Goal: Information Seeking & Learning: Learn about a topic

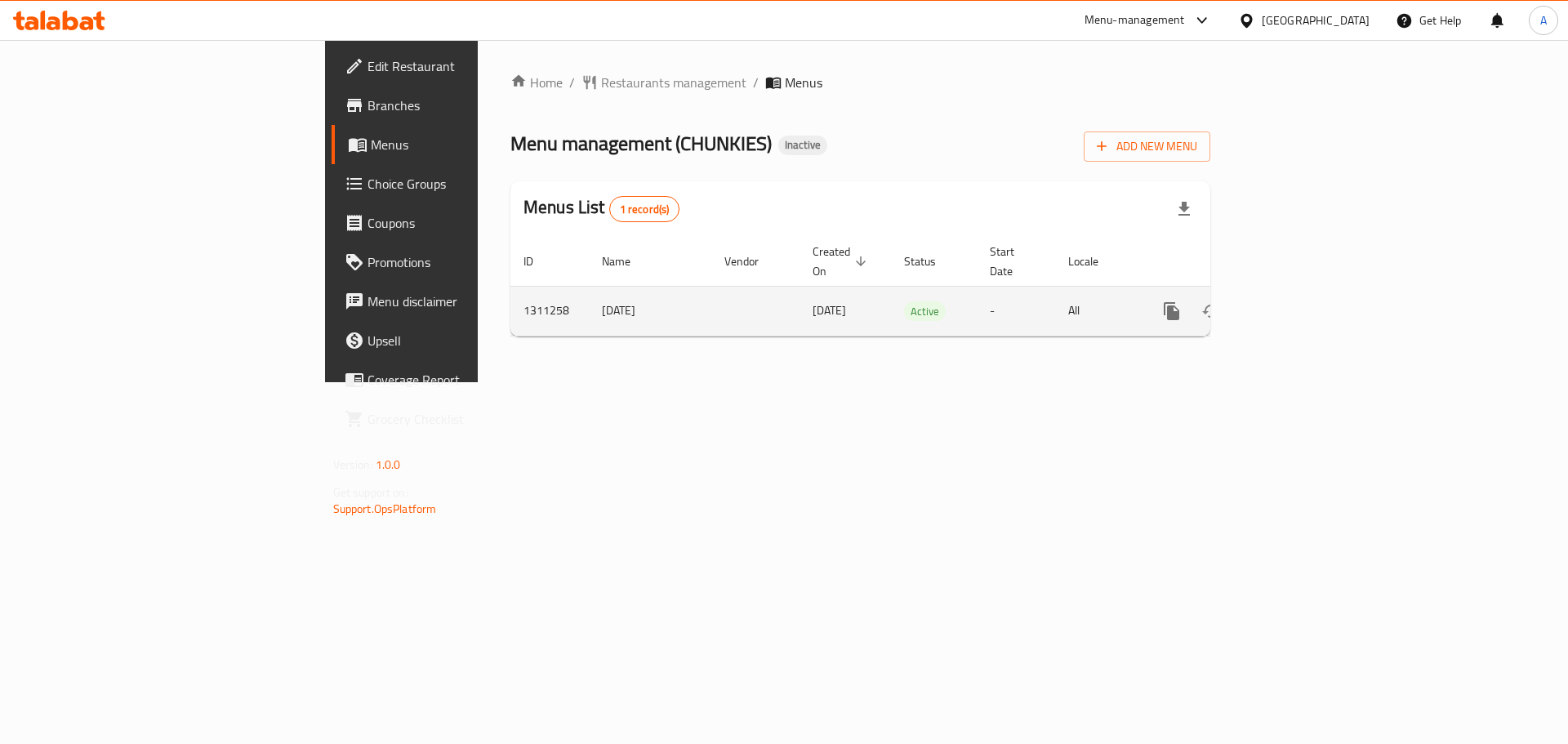
click at [1300, 302] on icon "enhanced table" at bounding box center [1290, 311] width 20 height 20
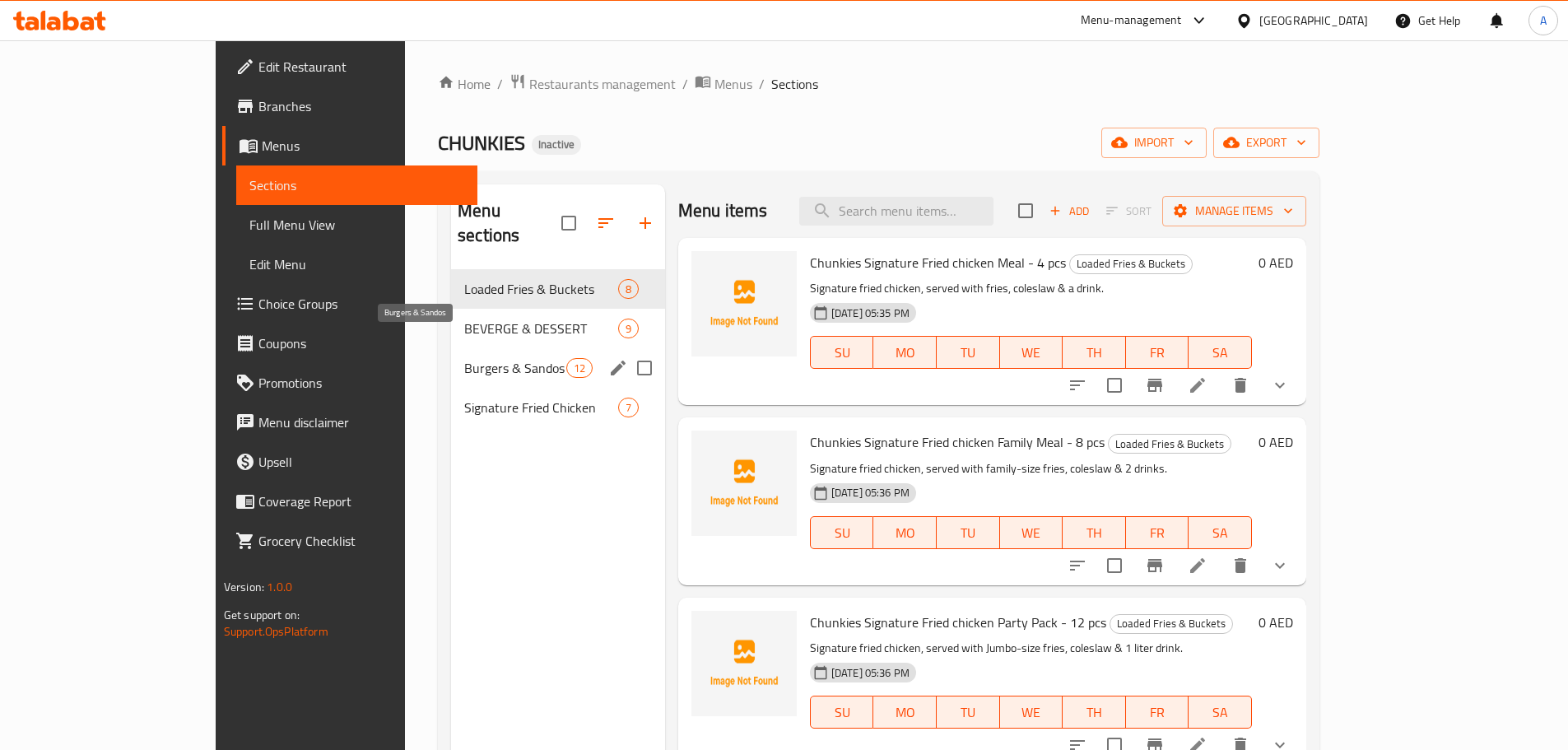
click at [465, 358] on span "Burgers & Sandos" at bounding box center [515, 368] width 101 height 20
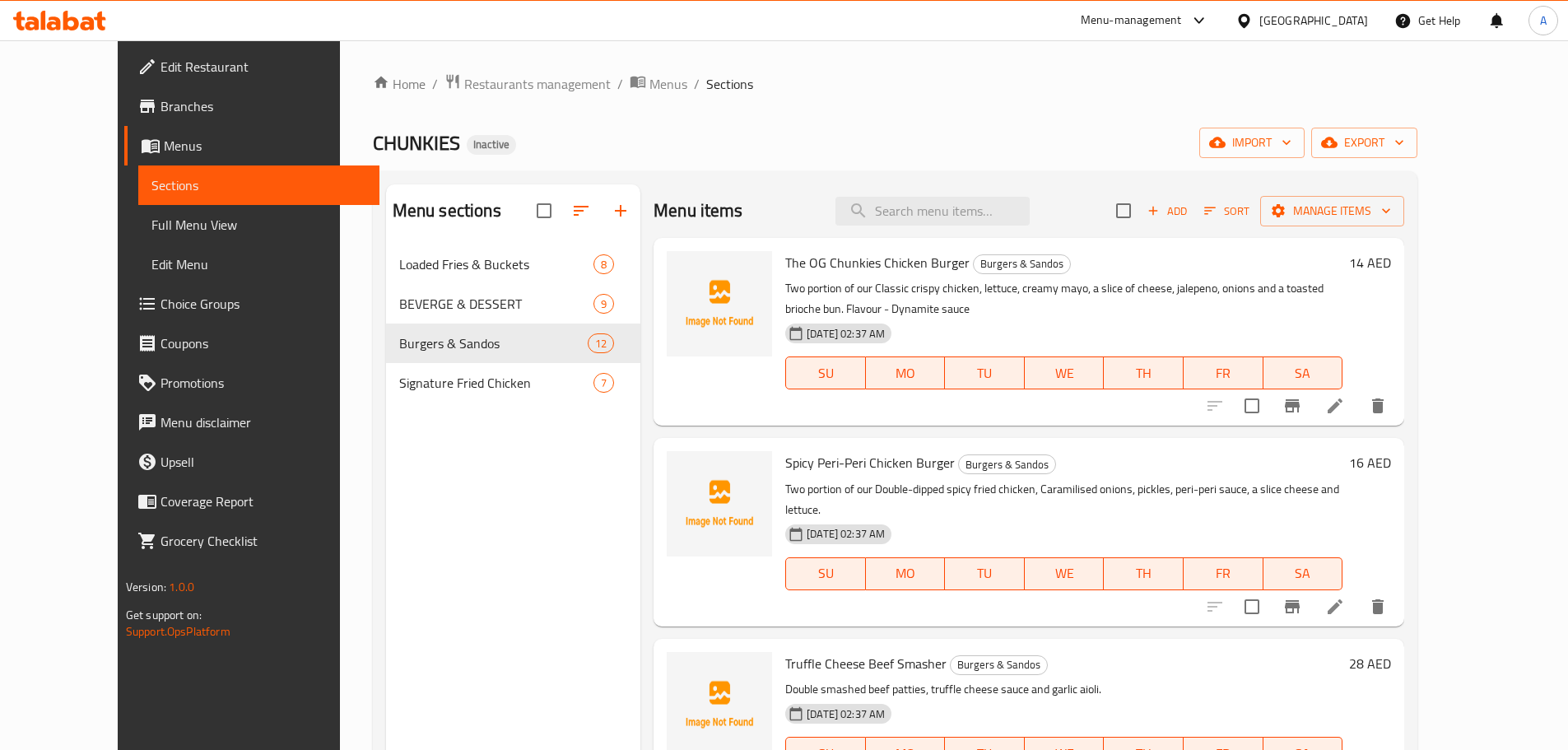
click at [119, 243] on div "Sections Full Menu View Edit Menu" at bounding box center [249, 225] width 260 height 119
click at [152, 235] on span "Full Menu View" at bounding box center [259, 225] width 215 height 20
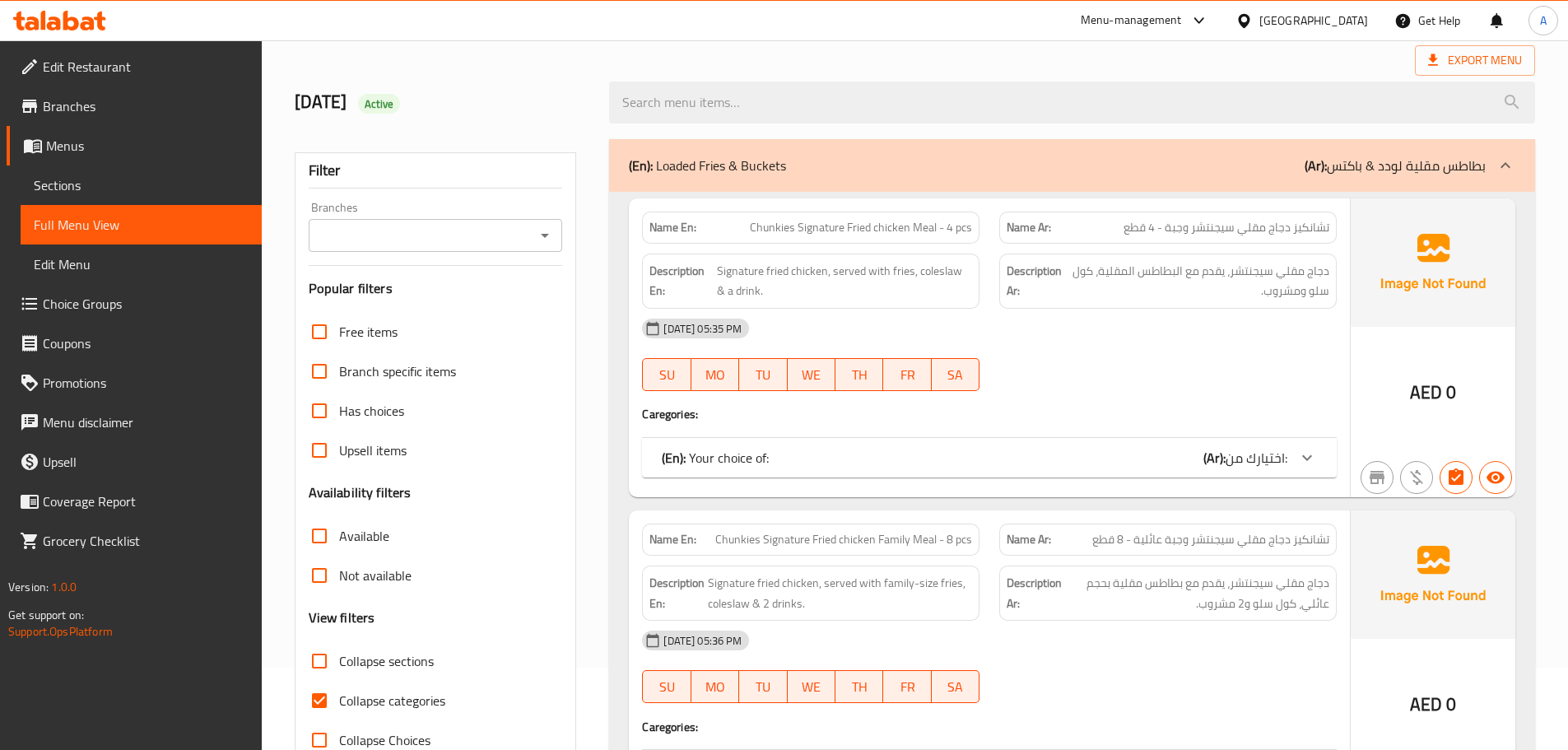
scroll to position [330, 0]
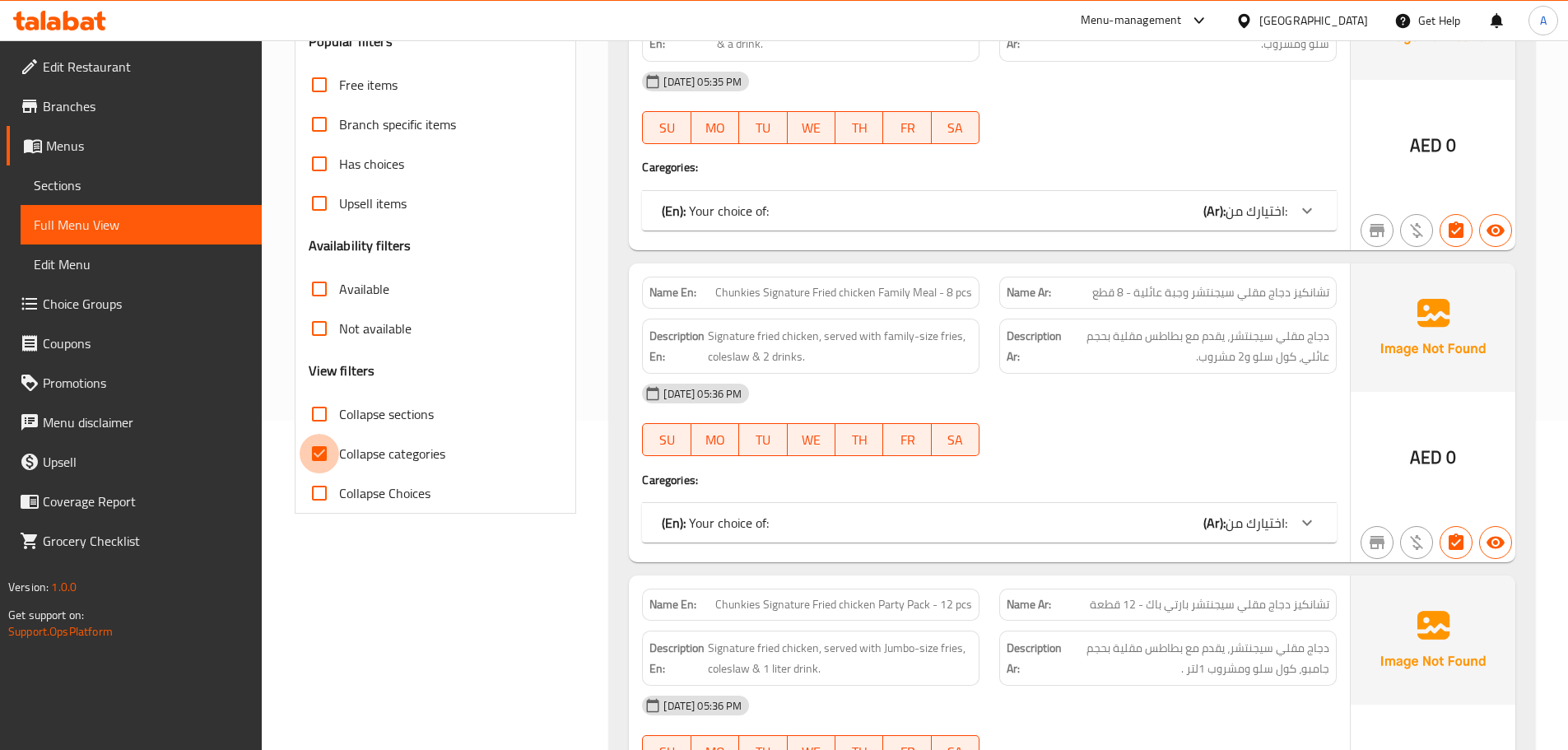
click at [314, 454] on input "Collapse categories" at bounding box center [319, 453] width 39 height 39
checkbox input "false"
click at [314, 398] on input "Collapse sections" at bounding box center [319, 413] width 39 height 39
checkbox input "true"
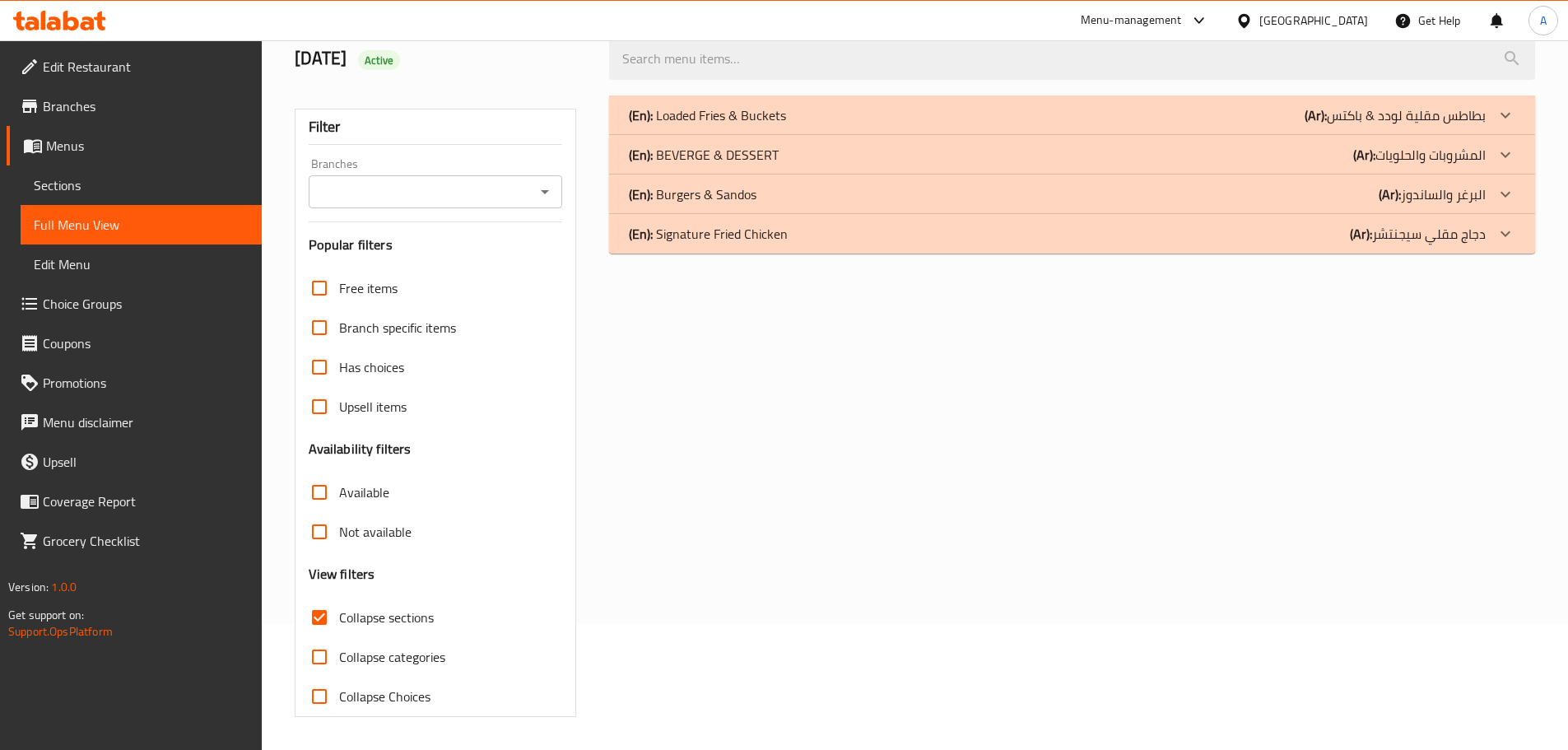
scroll to position [126, 0]
click at [764, 186] on div "(En): Burgers & [PERSON_NAME] (Ar): البرغر والساندوز" at bounding box center [1057, 194] width 857 height 20
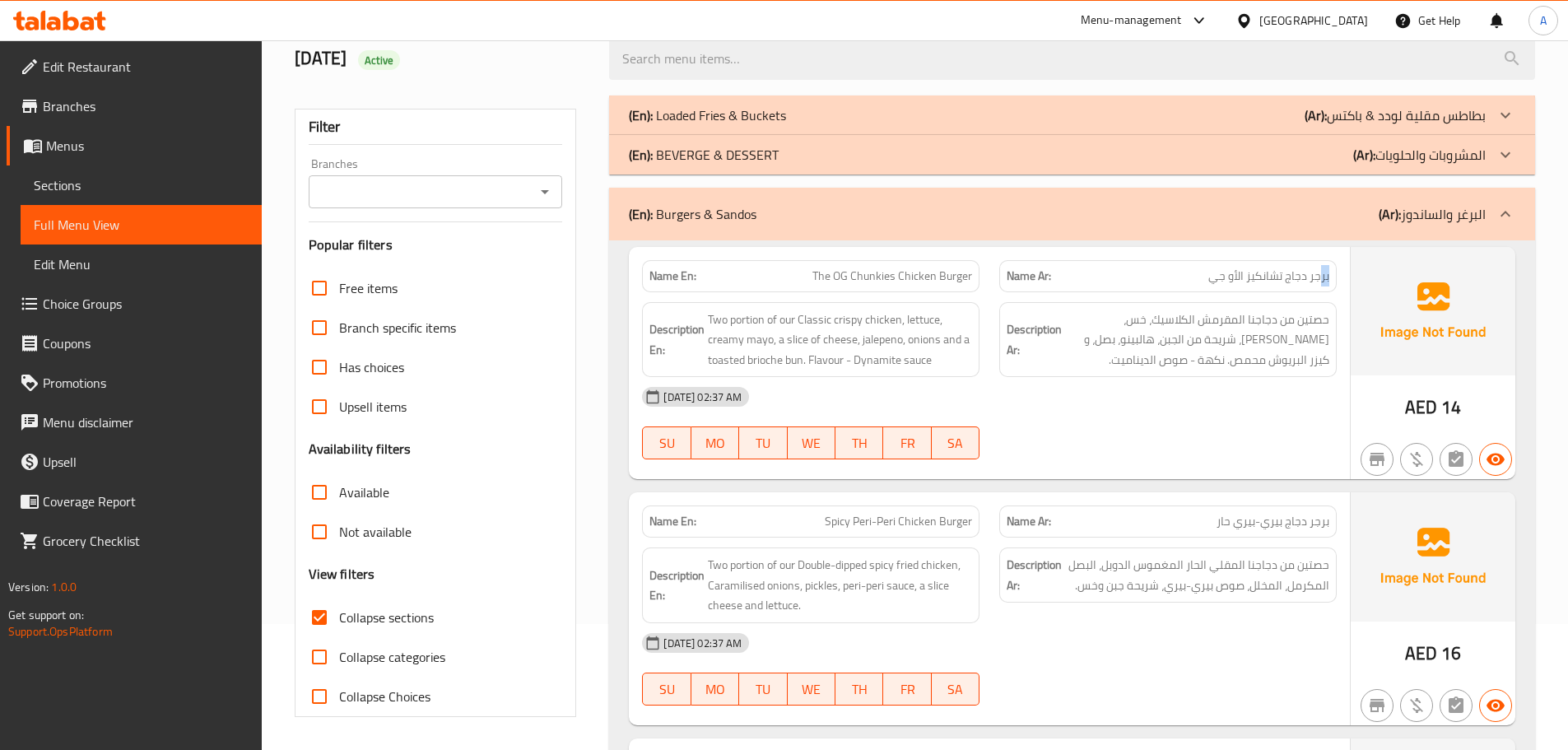
drag, startPoint x: 1312, startPoint y: 280, endPoint x: 964, endPoint y: 282, distance: 348.0
click at [983, 282] on div "Name En: The OG Chunkies Chicken Burger Name Ar: برجر دجاج تشانكيز الأو جي" at bounding box center [989, 276] width 715 height 52
drag, startPoint x: 857, startPoint y: 281, endPoint x: 1000, endPoint y: 332, distance: 151.8
click at [868, 283] on span "The OG Chunkies Chicken Burger" at bounding box center [892, 276] width 160 height 17
click at [1146, 413] on div "[DATE] 02:37 AM" at bounding box center [989, 397] width 715 height 39
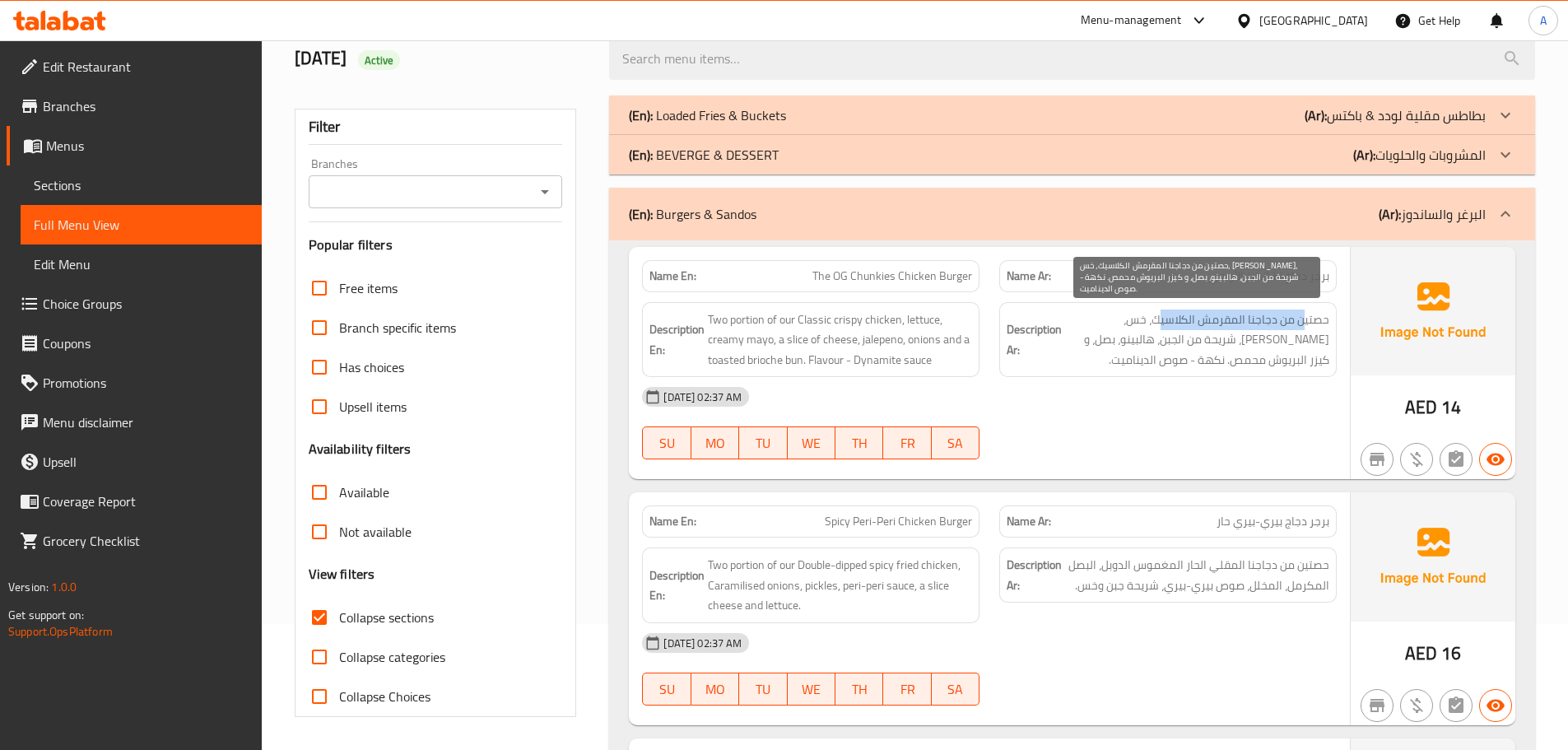
drag, startPoint x: 1306, startPoint y: 324, endPoint x: 1162, endPoint y: 401, distance: 163.3
click at [1162, 319] on span "حصتين من دجاجنا المقرمش الكلاسيك، خس، [PERSON_NAME]، شريحة من الجبن، هالبينو، ب…" at bounding box center [1197, 340] width 264 height 61
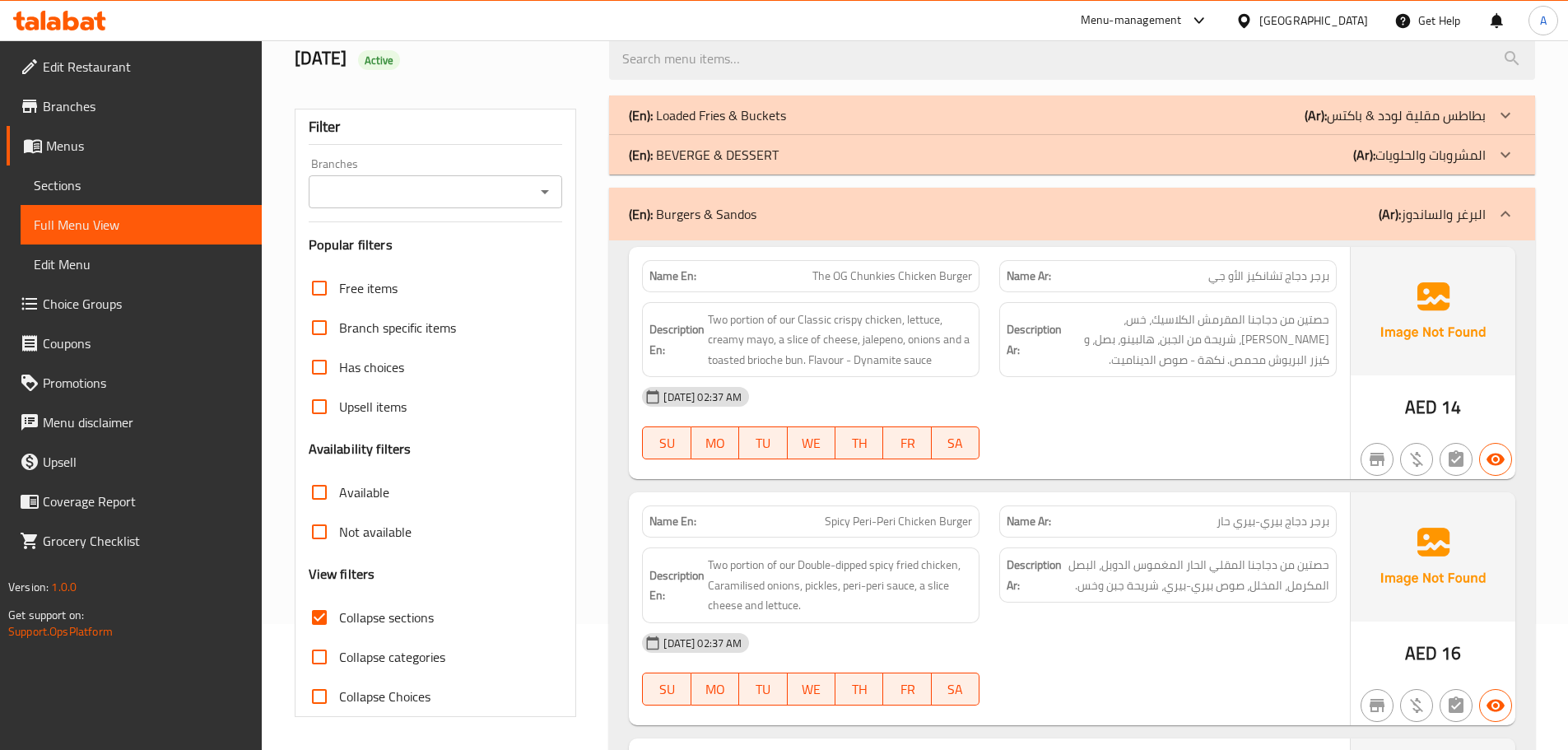
click at [1180, 444] on div "[DATE] 02:37 AM SU MO TU WE TH FR SA" at bounding box center [989, 424] width 715 height 92
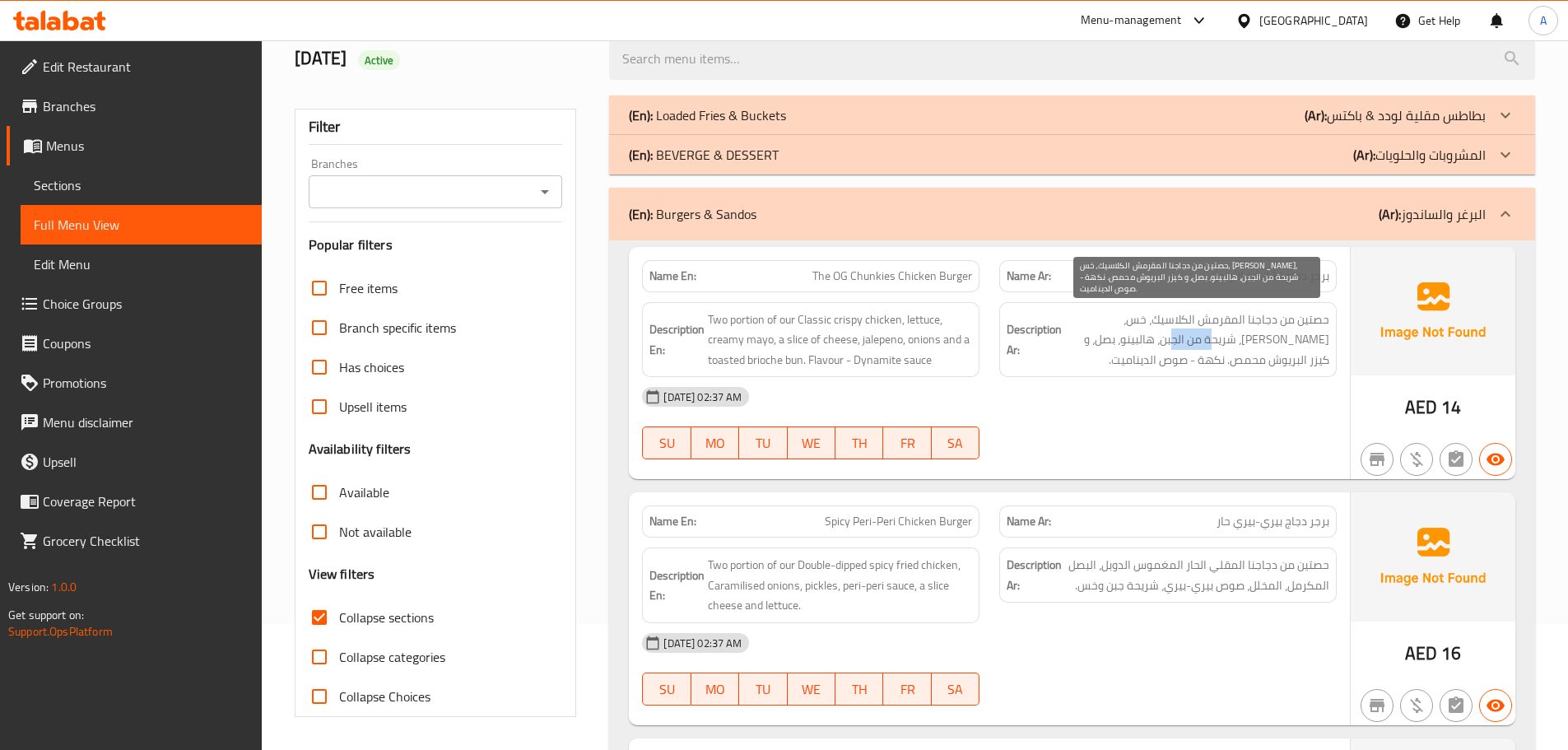
drag, startPoint x: 1267, startPoint y: 331, endPoint x: 1223, endPoint y: 332, distance: 44.0
click at [1223, 332] on span "حصتين من دجاجنا المقرمش الكلاسيك، خس، [PERSON_NAME]، شريحة من الجبن، هالبينو، ب…" at bounding box center [1197, 340] width 264 height 61
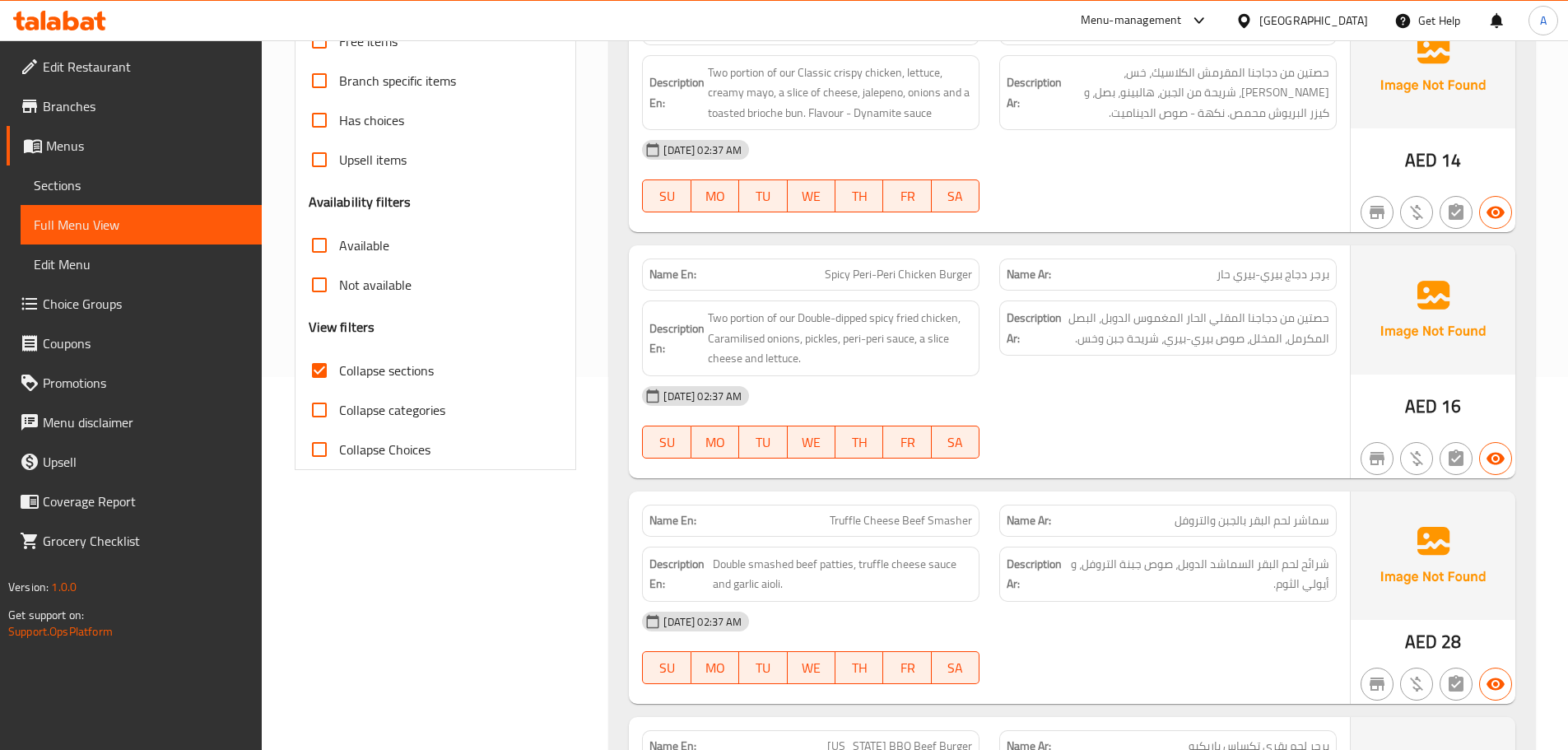
drag, startPoint x: 810, startPoint y: 259, endPoint x: 1155, endPoint y: 458, distance: 398.3
click at [936, 302] on div "Name En: Spicy Peri-Peri Chicken Burger Name Ar: برجر دجاج بيري-بيري حار Descri…" at bounding box center [989, 361] width 721 height 233
click at [1155, 458] on div at bounding box center [1168, 459] width 357 height 20
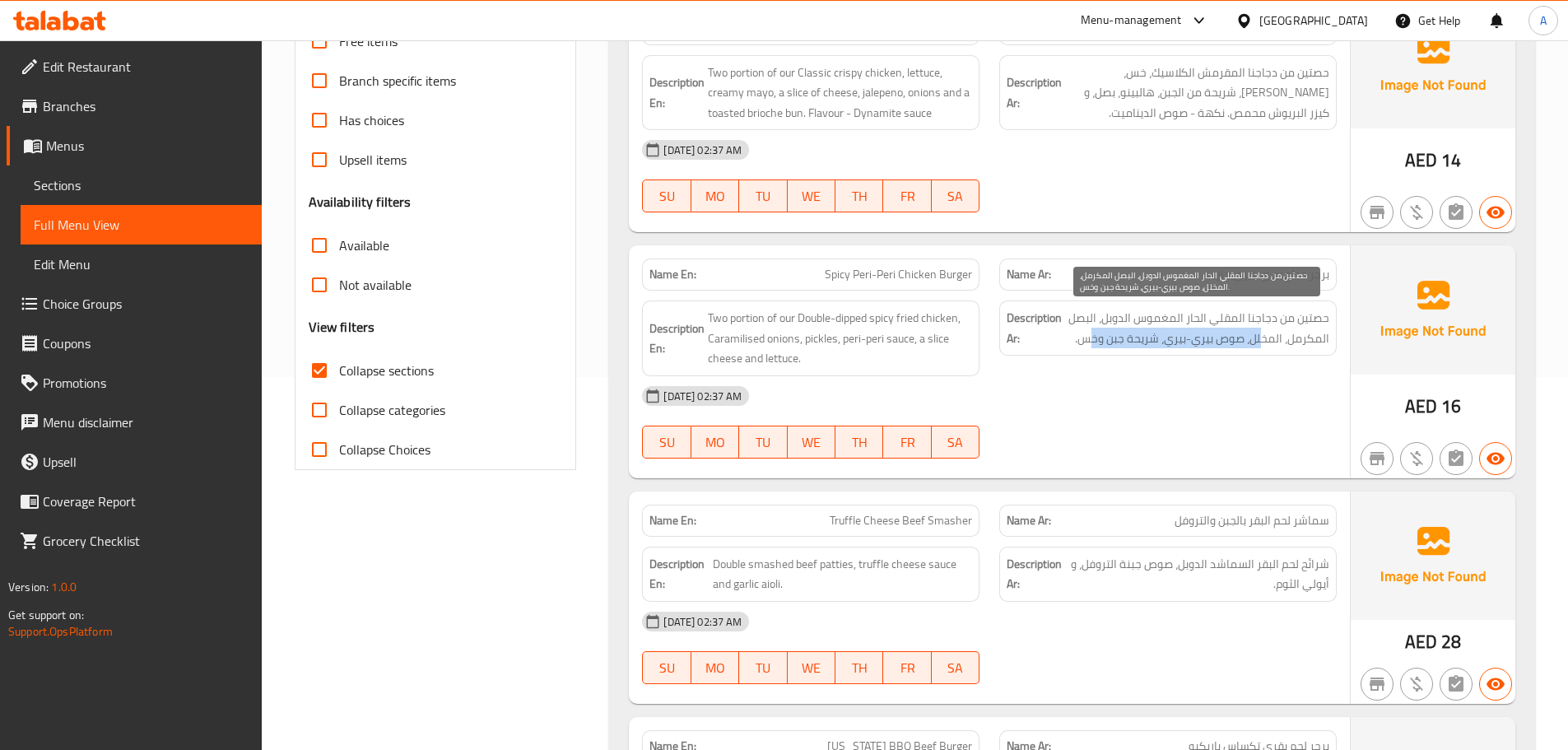
drag, startPoint x: 1263, startPoint y: 338, endPoint x: 1079, endPoint y: 339, distance: 184.0
click at [1083, 338] on span "حصتين من دجاجنا المقلي الحار المغموس الدوبل، البصل المكرمل، المخلل، صوص بيري-بي…" at bounding box center [1197, 328] width 264 height 40
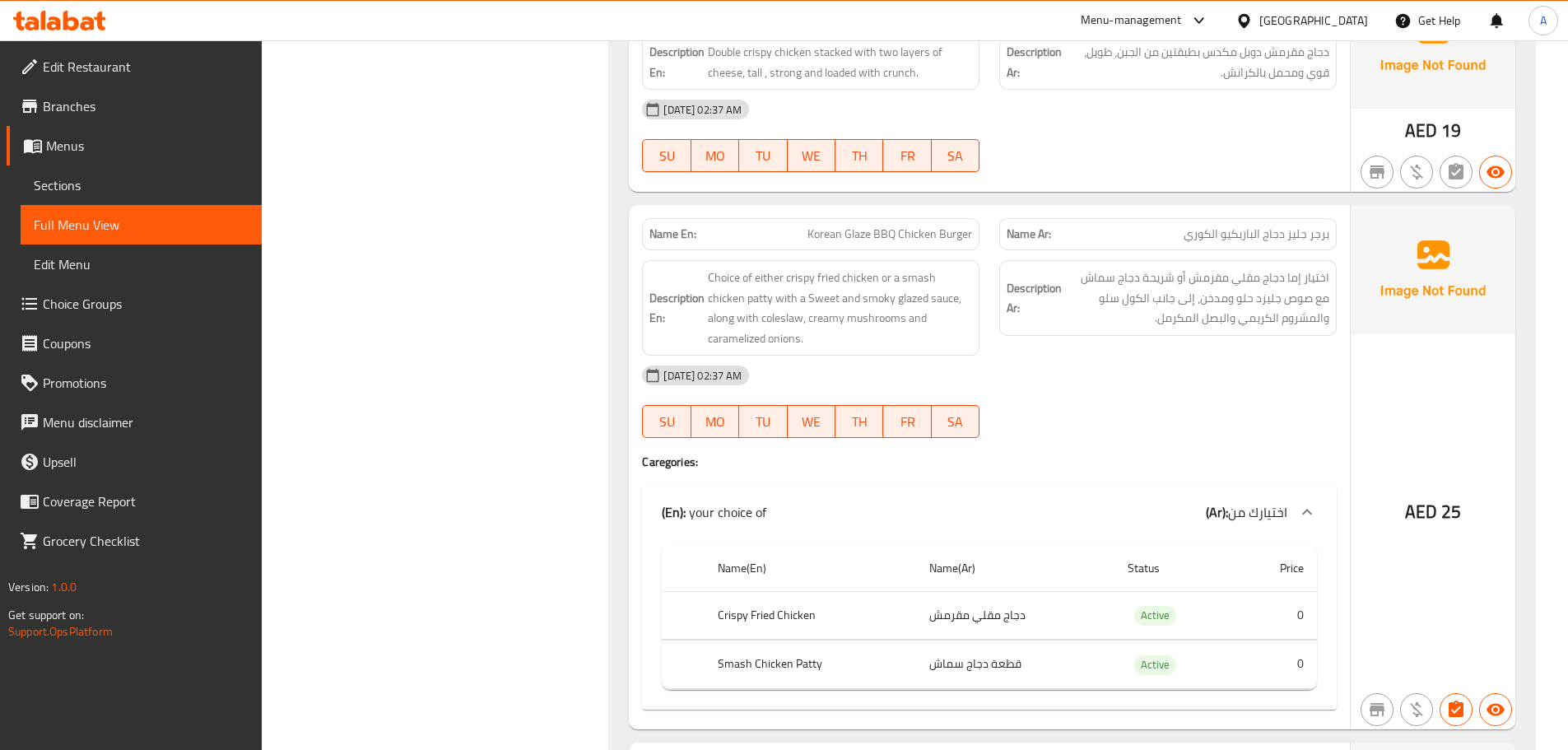
scroll to position [1609, 0]
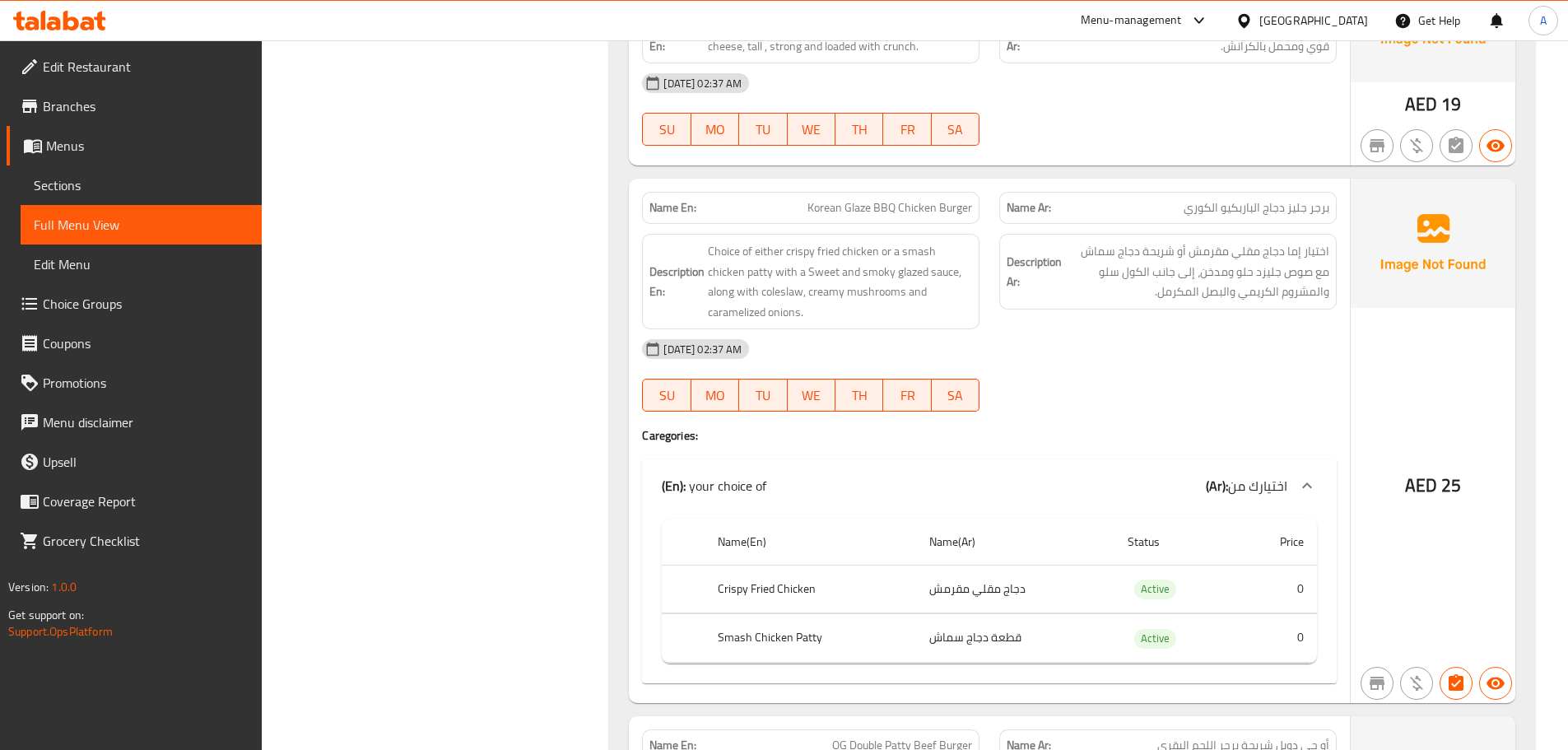
drag, startPoint x: 806, startPoint y: 201, endPoint x: 855, endPoint y: 203, distance: 49.0
click at [854, 203] on p "Name En: Korean Glaze BBQ Chicken Burger" at bounding box center [811, 208] width 322 height 17
click at [1223, 378] on div "[DATE] 02:37 AM SU MO TU WE TH FR SA" at bounding box center [989, 376] width 715 height 92
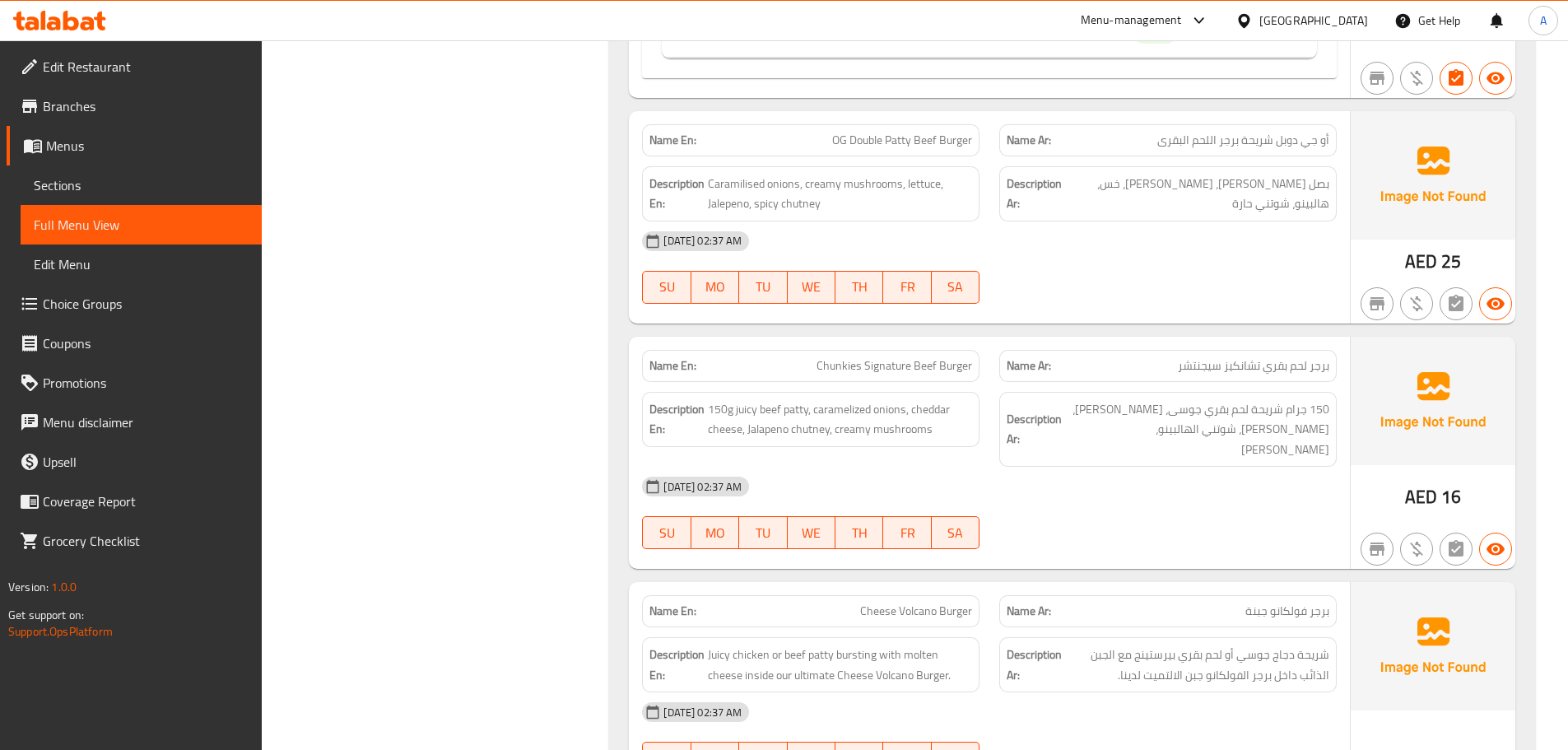
scroll to position [2185, 0]
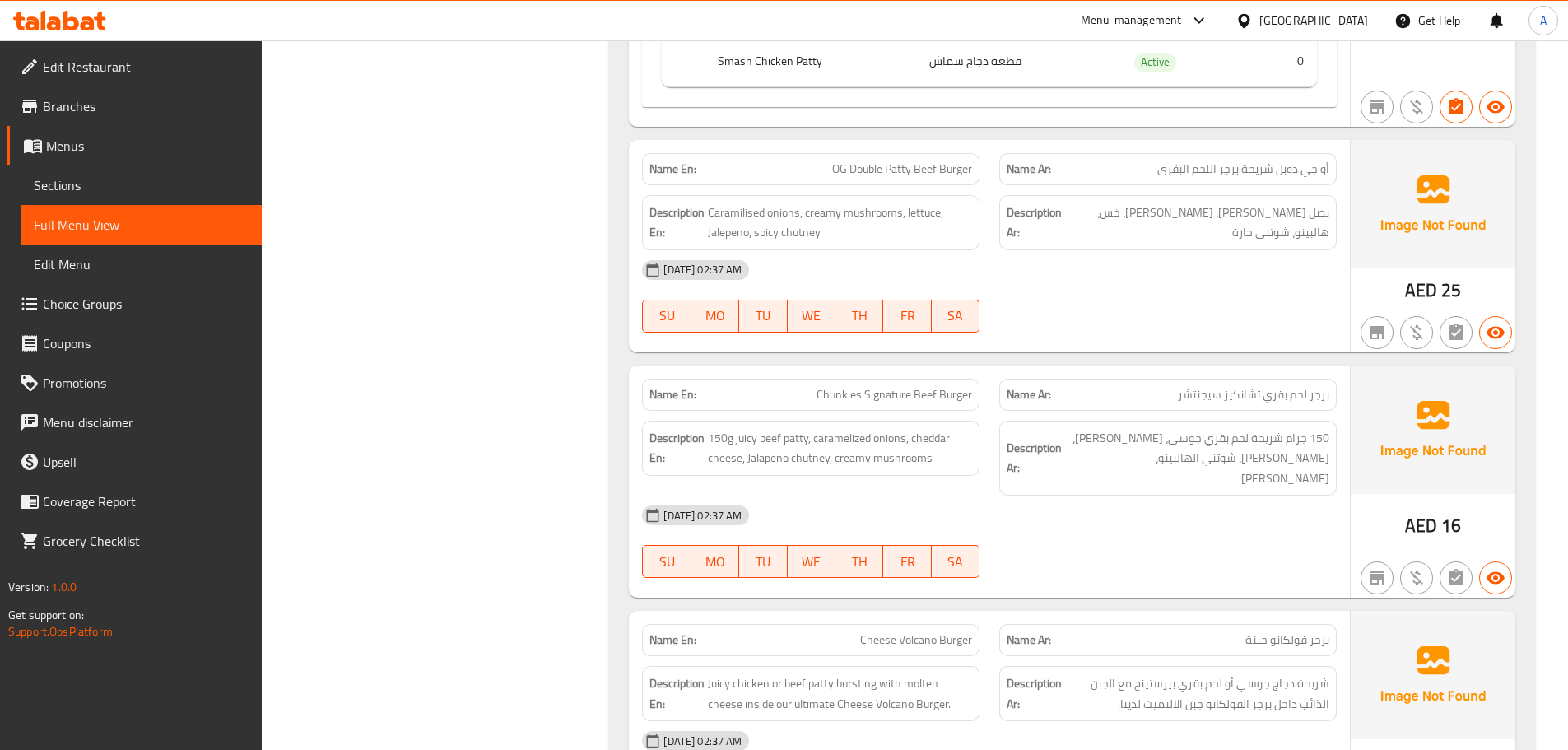
drag, startPoint x: 865, startPoint y: 170, endPoint x: 881, endPoint y: 174, distance: 16.5
click at [879, 174] on span "OG Double Patty Beef Burger" at bounding box center [902, 169] width 140 height 17
click at [1249, 312] on div "[DATE] 02:37 AM SU MO TU WE TH FR SA" at bounding box center [989, 297] width 715 height 92
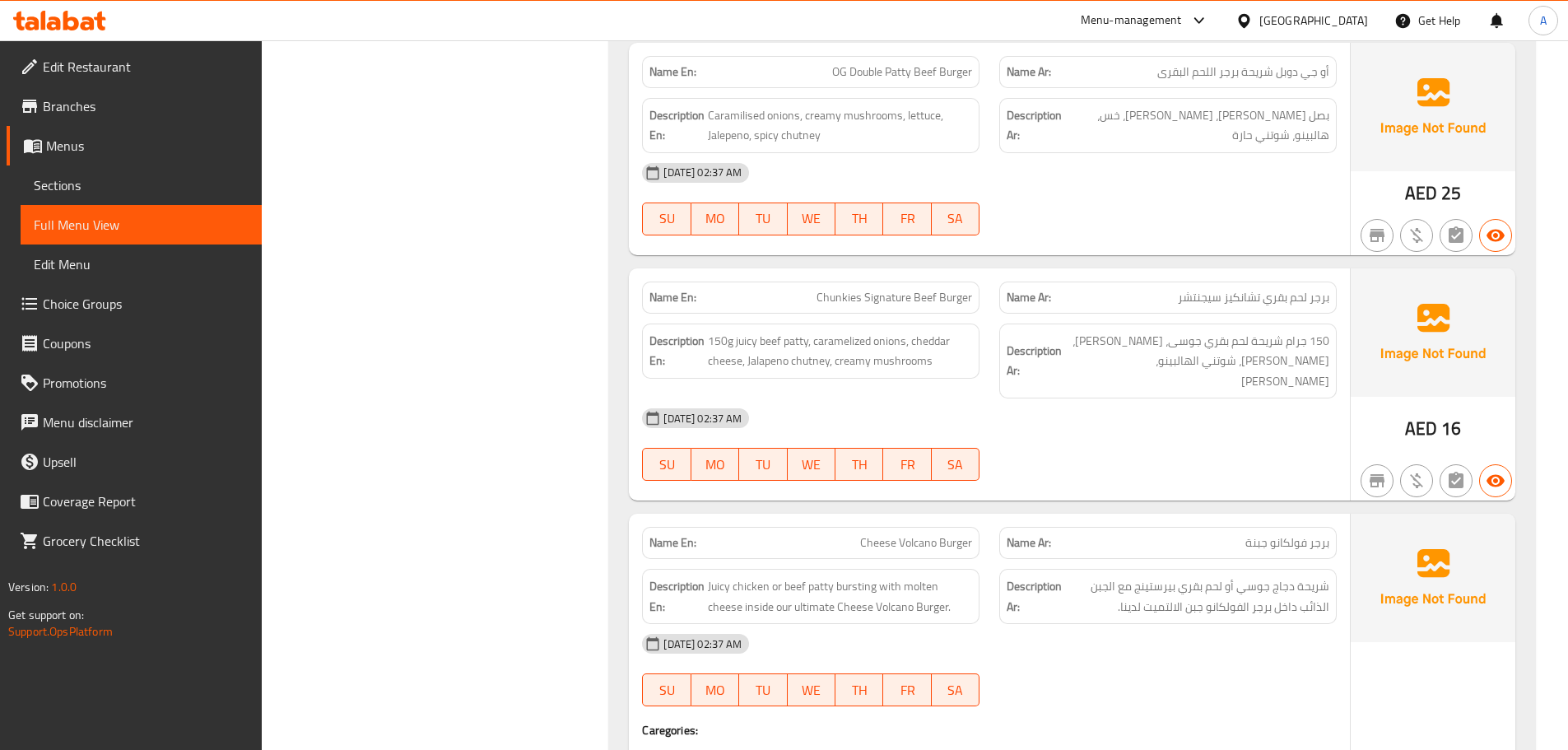
scroll to position [2267, 0]
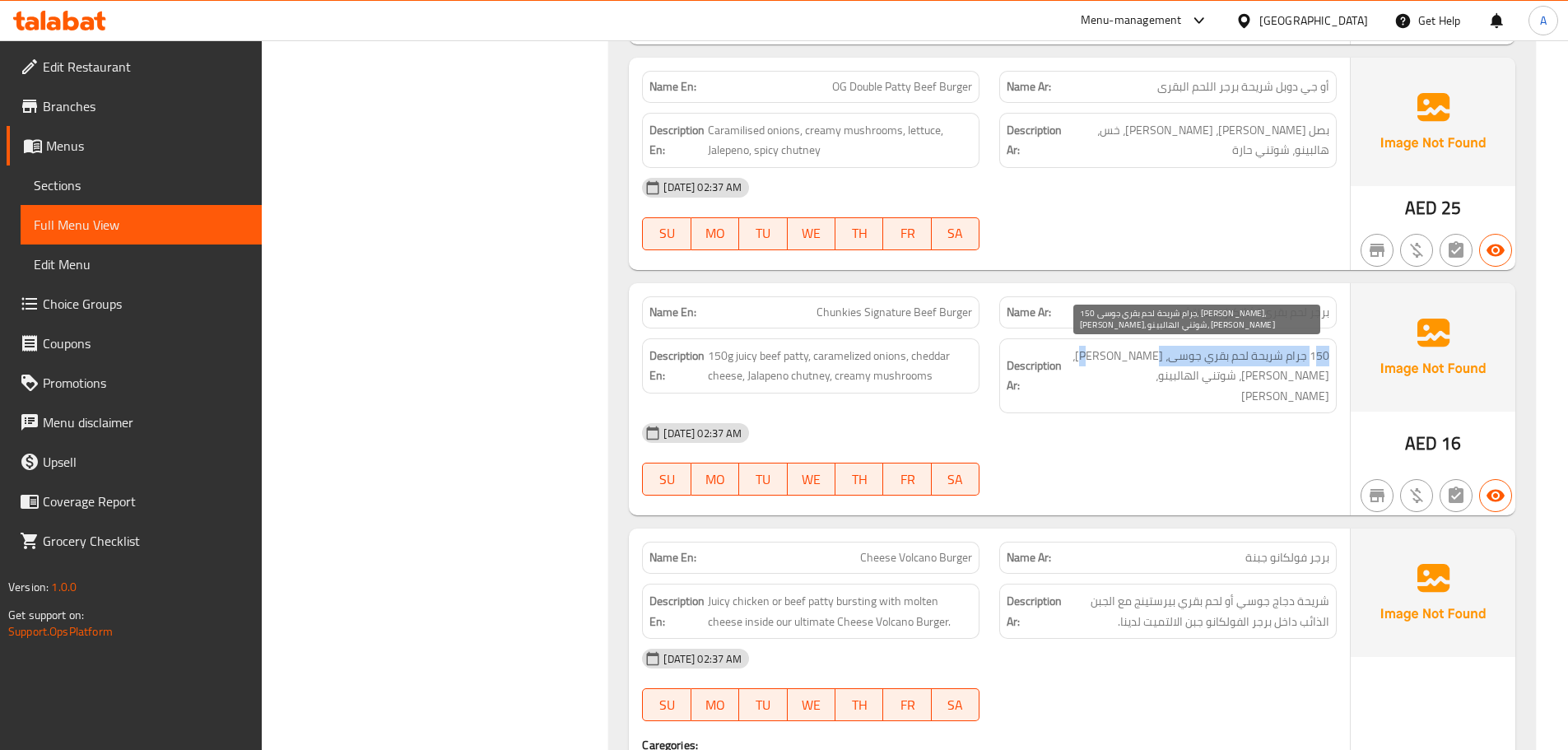
drag, startPoint x: 1313, startPoint y: 352, endPoint x: 1156, endPoint y: 358, distance: 157.1
click at [1156, 358] on span "150 جرام شريحة لحم بقري جوسى، [PERSON_NAME]، [PERSON_NAME]، شوتني الهالبينو، [P…" at bounding box center [1197, 377] width 264 height 61
drag, startPoint x: 1299, startPoint y: 379, endPoint x: 1154, endPoint y: 439, distance: 156.9
click at [1178, 378] on span "150 جرام شريحة لحم بقري جوسى، [PERSON_NAME]، [PERSON_NAME]، شوتني الهالبينو، [P…" at bounding box center [1197, 377] width 264 height 61
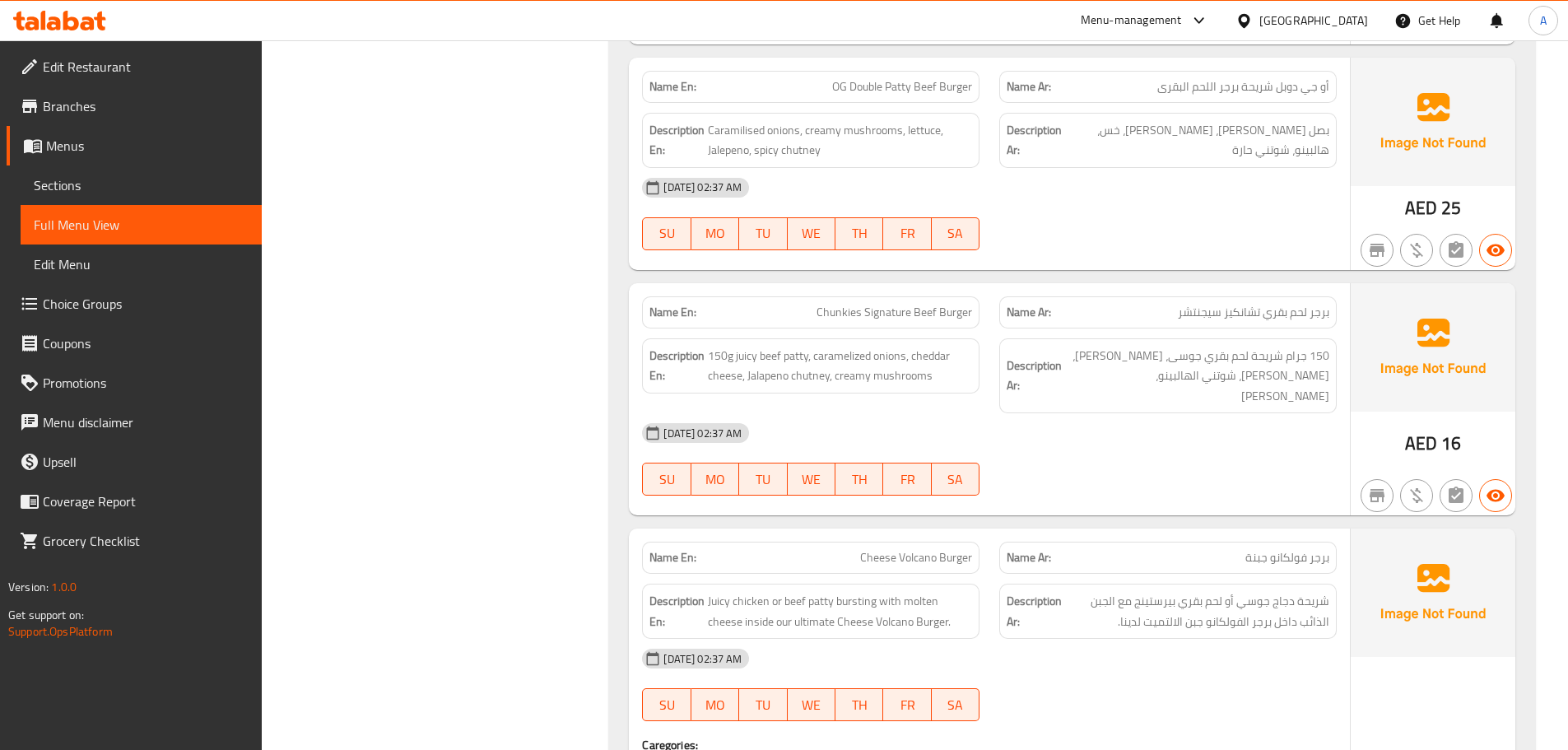
drag, startPoint x: 1151, startPoint y: 448, endPoint x: 1120, endPoint y: 449, distance: 31.0
click at [1151, 449] on div "[DATE] 02:37 AM SU MO TU WE TH FR SA" at bounding box center [989, 460] width 715 height 92
drag, startPoint x: 838, startPoint y: 383, endPoint x: 939, endPoint y: 403, distance: 103.0
click at [876, 382] on div "Description En: 150g juicy beef patty, caramelized onions, cheddar cheese, Jala…" at bounding box center [811, 365] width 337 height 55
click at [1043, 442] on div "[DATE] 02:37 AM SU MO TU WE TH FR SA" at bounding box center [989, 460] width 715 height 92
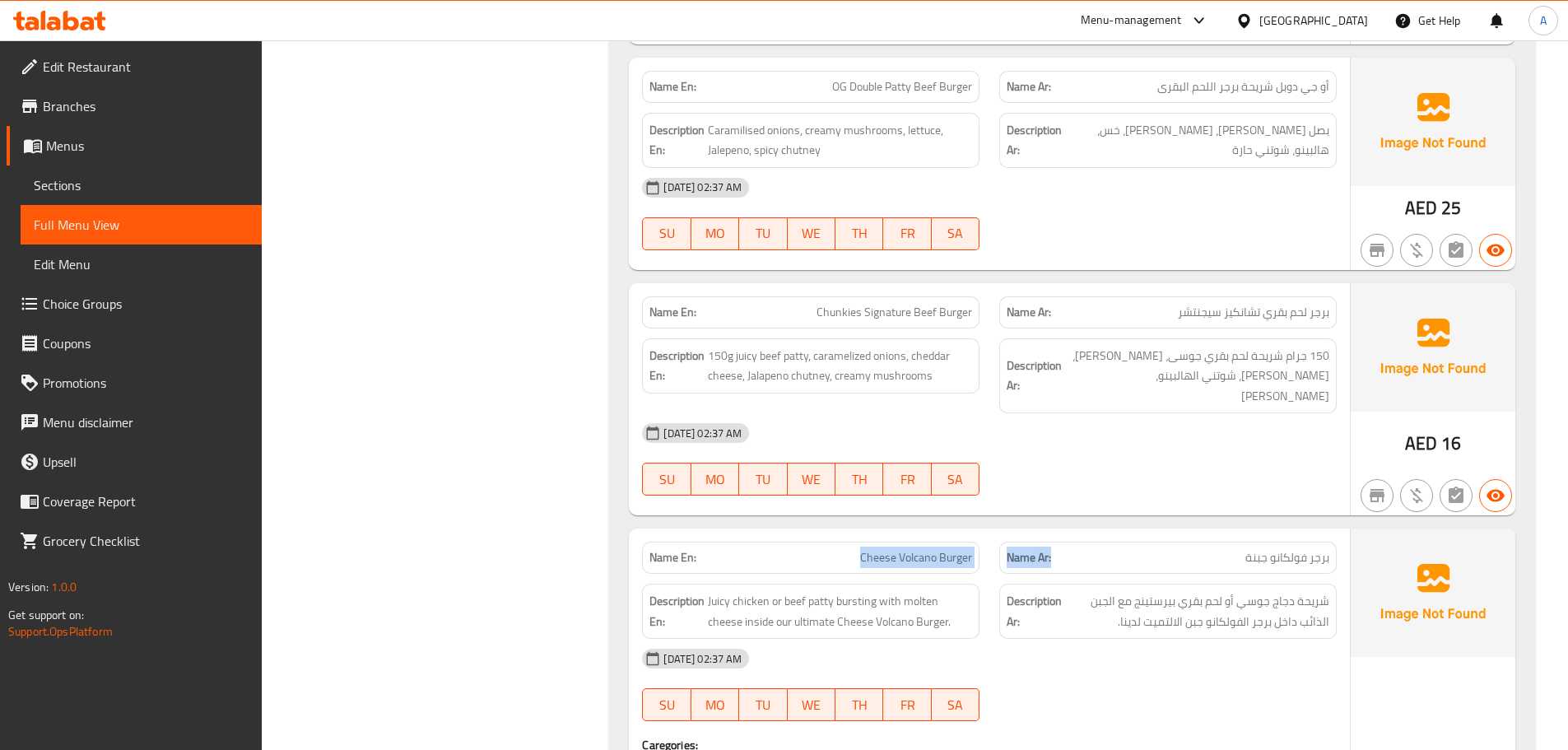
drag, startPoint x: 1008, startPoint y: 548, endPoint x: 1181, endPoint y: 467, distance: 191.0
click at [1160, 532] on div "Name En: Cheese Volcano Burger Name Ar: برجر فولكانو جبنة" at bounding box center [989, 558] width 715 height 52
click at [1179, 460] on div "[DATE] 02:37 AM SU MO TU WE TH FR SA" at bounding box center [989, 460] width 715 height 92
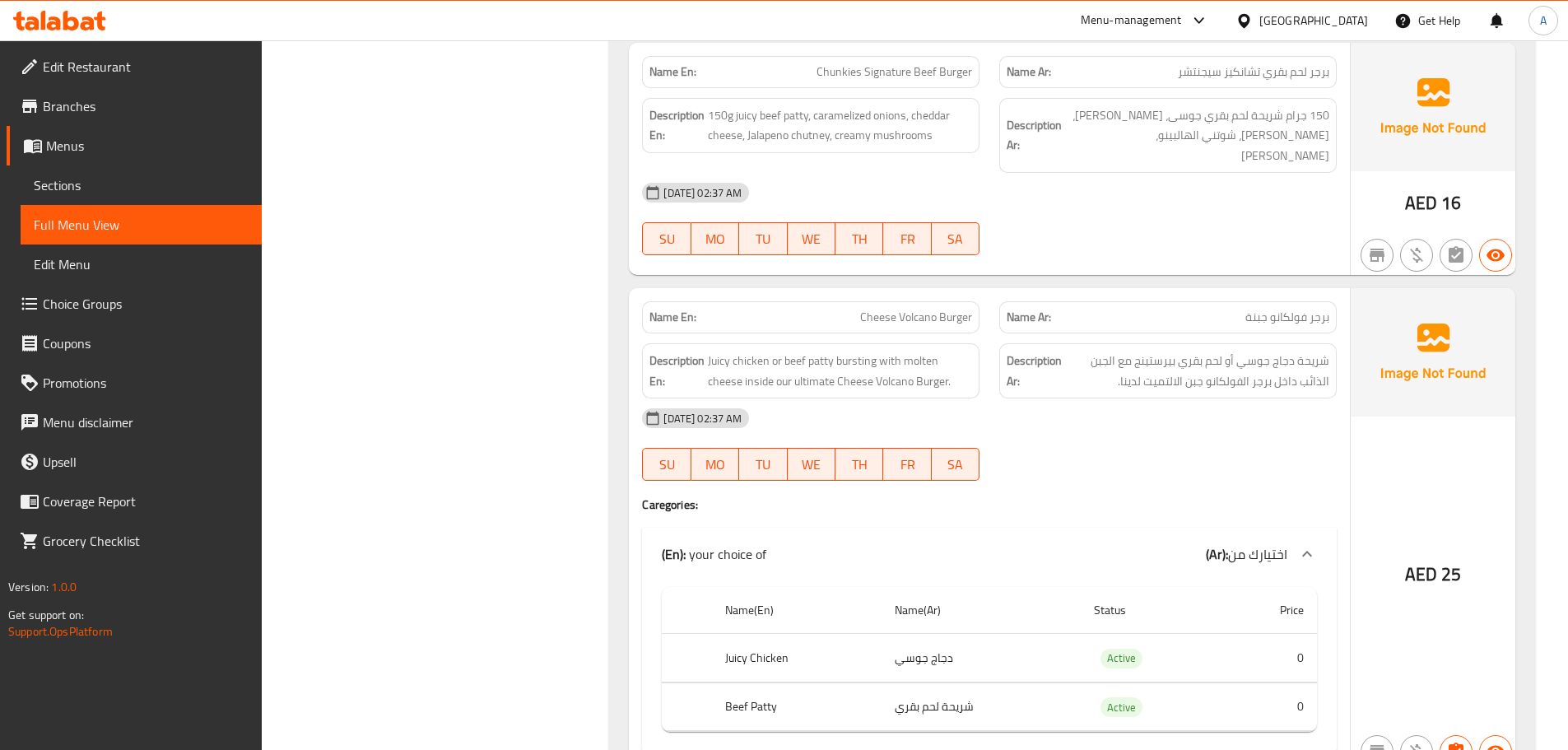
scroll to position [2514, 0]
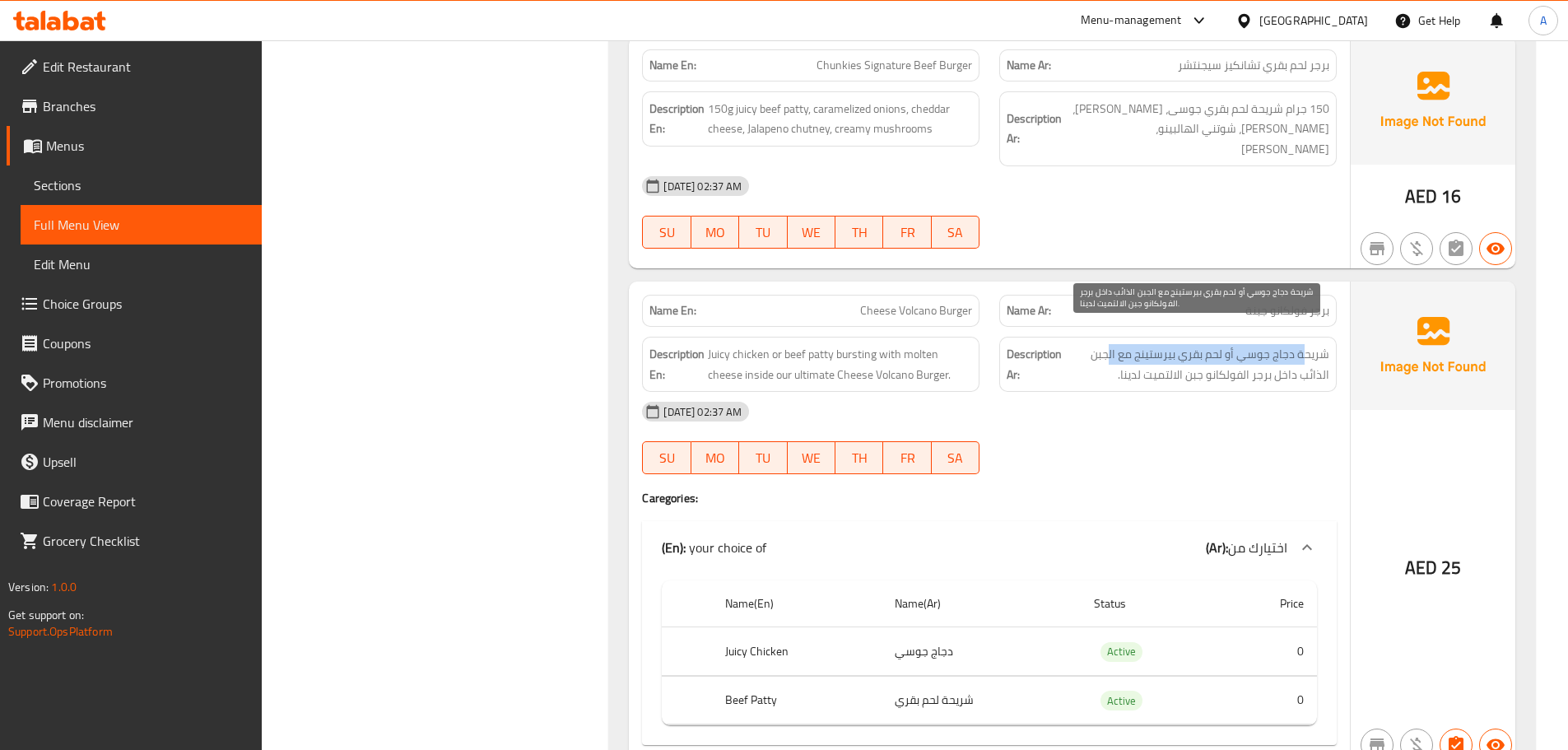
drag, startPoint x: 1307, startPoint y: 334, endPoint x: 1110, endPoint y: 339, distance: 197.1
click at [1110, 344] on span "شريحة دجاج جوسي أو لحم بقري بيرستينج مع الجبن الذائب داخل برجر الفولكانو جبن ال…" at bounding box center [1197, 365] width 264 height 40
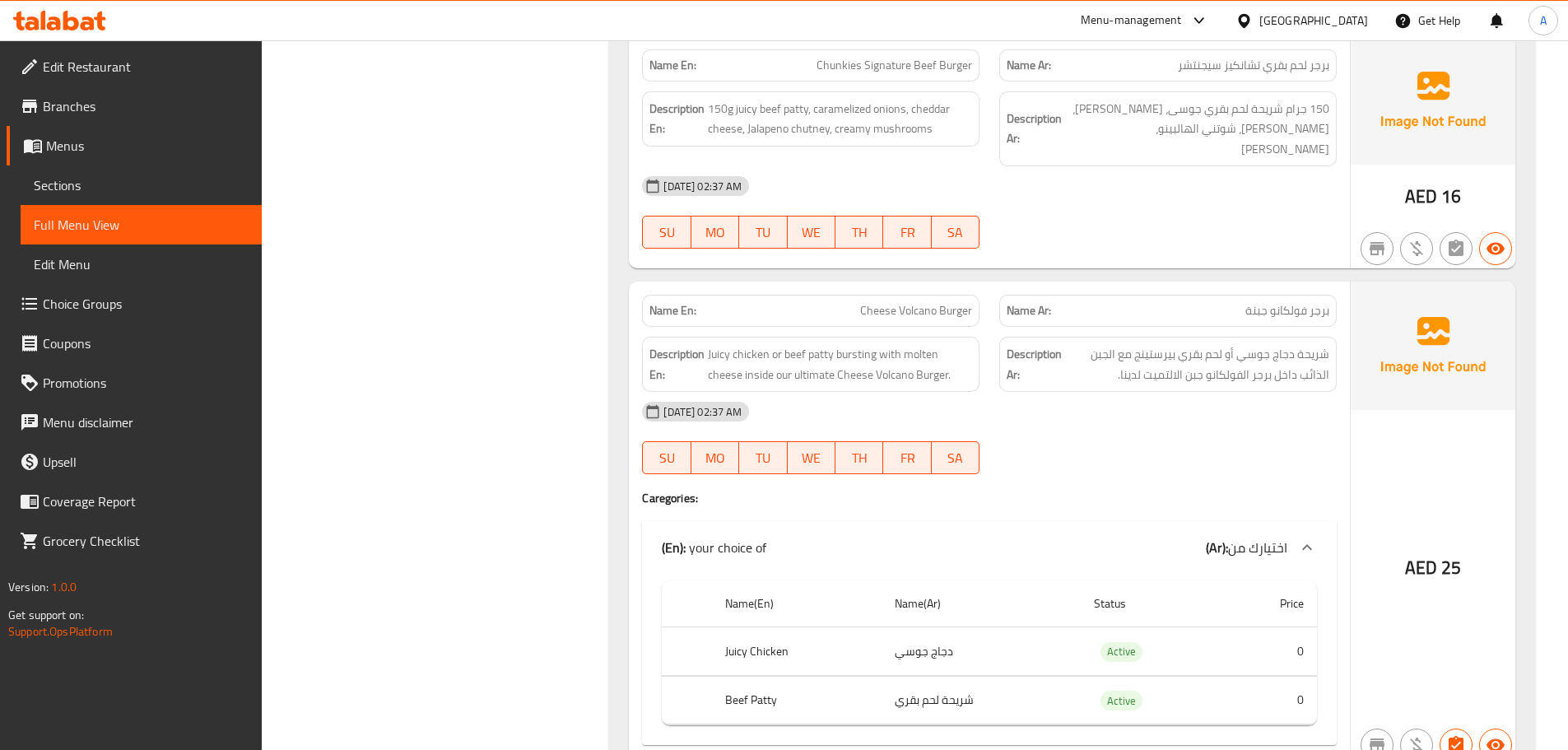
click at [1127, 408] on div "[DATE] 02:37 AM" at bounding box center [989, 412] width 715 height 39
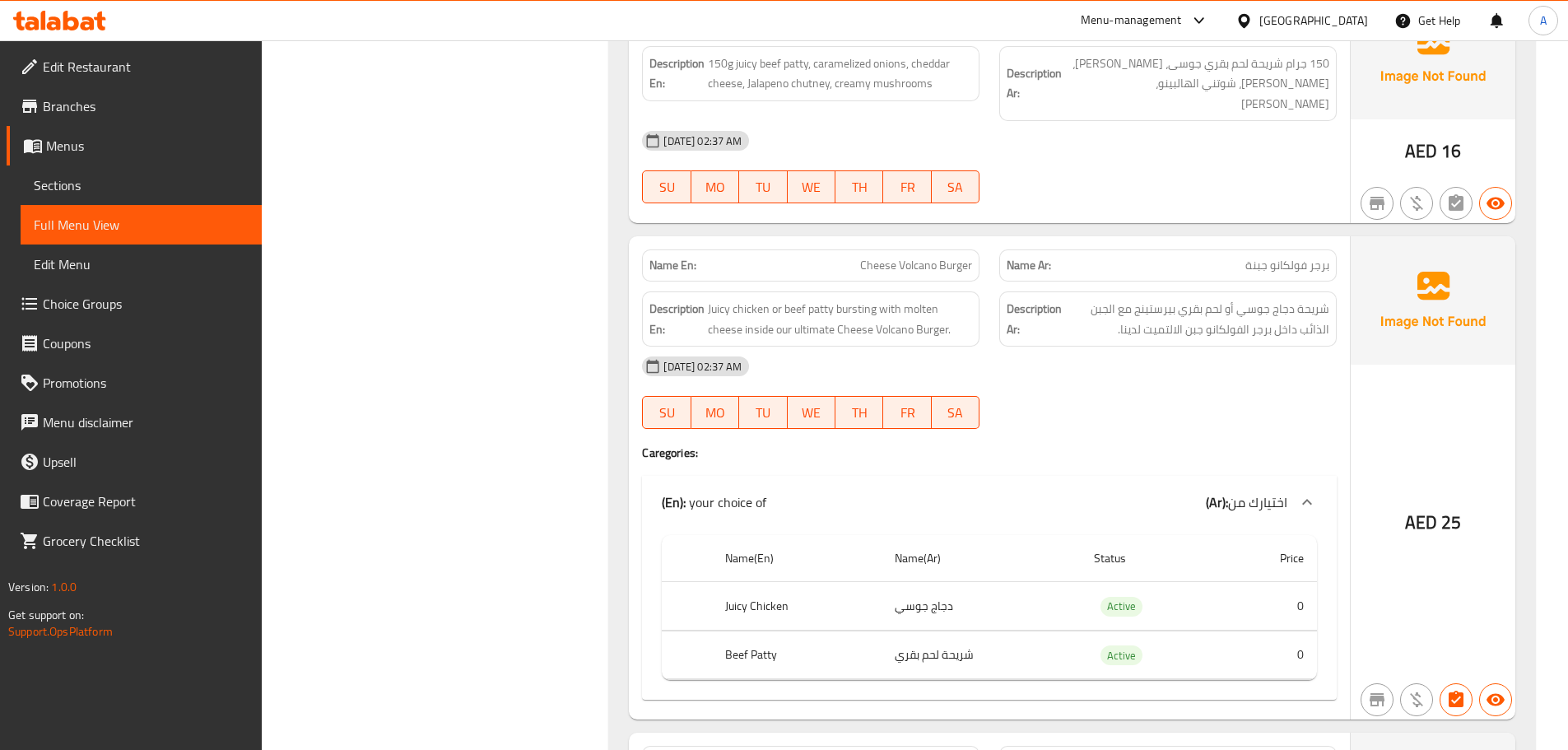
scroll to position [2597, 0]
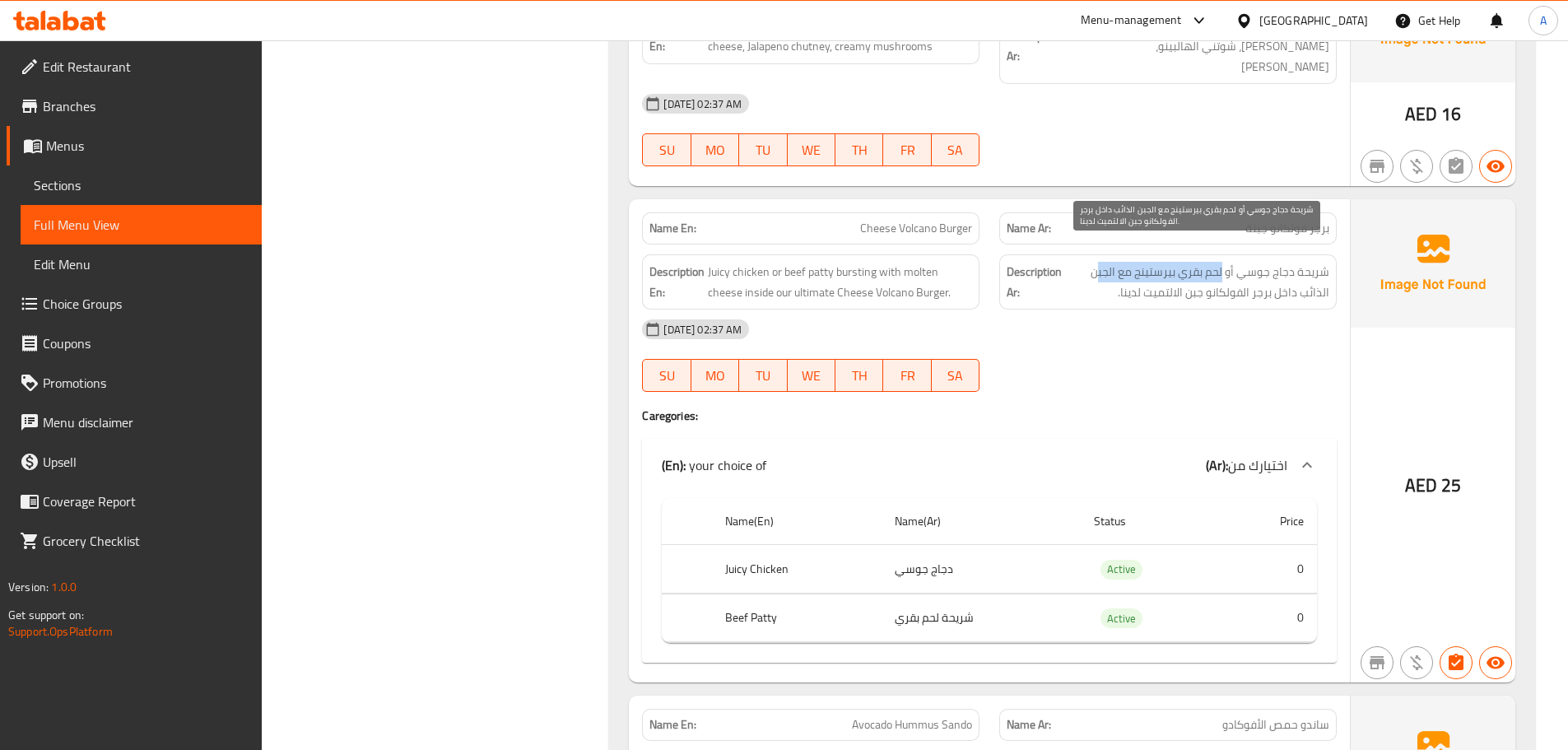
drag, startPoint x: 1223, startPoint y: 243, endPoint x: 1100, endPoint y: 260, distance: 124.2
click at [1100, 262] on span "شريحة دجاج جوسي أو لحم بقري بيرستينج مع الجبن الذائب داخل برجر الفولكانو جبن ال…" at bounding box center [1197, 282] width 264 height 40
drag, startPoint x: 1297, startPoint y: 272, endPoint x: 1019, endPoint y: 276, distance: 278.0
click at [1134, 276] on span "شريحة دجاج جوسي أو لحم بقري بيرستينج مع الجبن الذائب داخل برجر الفولكانو جبن ال…" at bounding box center [1197, 282] width 264 height 40
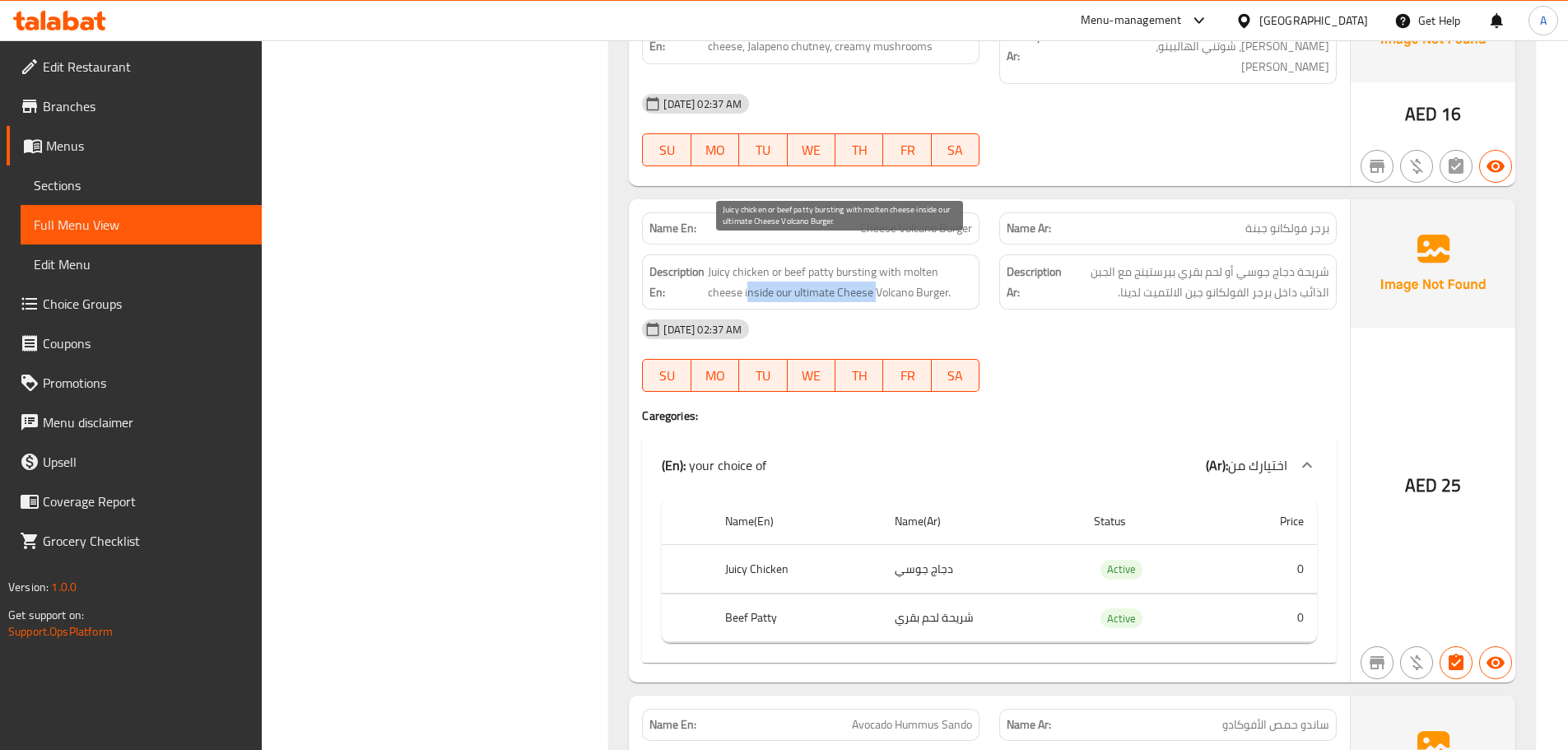
drag, startPoint x: 750, startPoint y: 266, endPoint x: 1092, endPoint y: 309, distance: 344.7
click at [1072, 302] on div "Name En: Cheese Volcano Burger Name Ar: برجر فولكانو جبنة Description En: Juicy…" at bounding box center [989, 441] width 721 height 483
click at [1094, 310] on div "[DATE] 02:37 AM" at bounding box center [989, 329] width 715 height 39
drag, startPoint x: 748, startPoint y: 279, endPoint x: 1015, endPoint y: 344, distance: 274.8
click at [946, 312] on div "Name En: Cheese Volcano Burger Name Ar: برجر فولكانو جبنة Description En: Juicy…" at bounding box center [989, 441] width 721 height 483
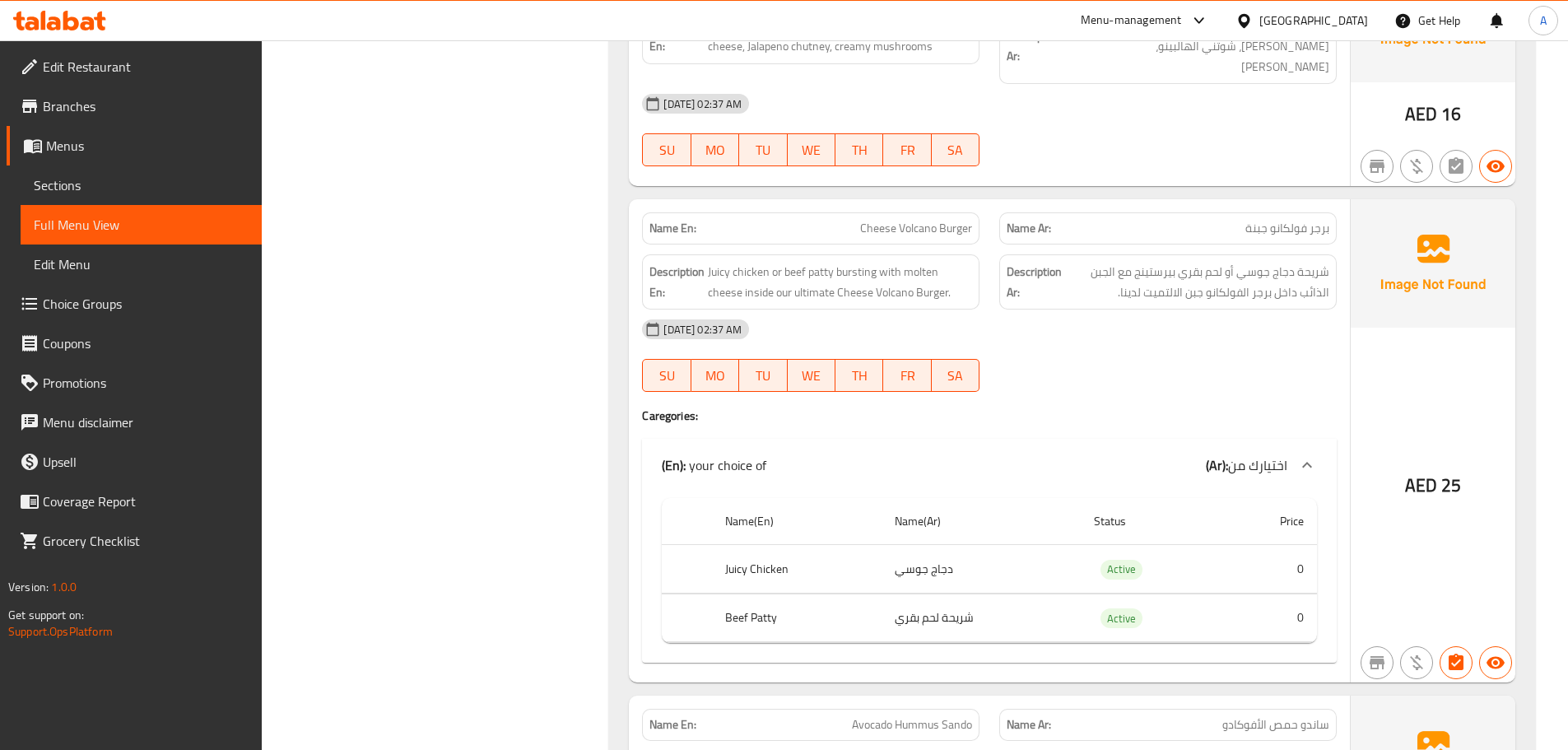
click at [1018, 346] on div "[DATE] 02:37 AM SU MO TU WE TH FR SA" at bounding box center [989, 356] width 715 height 92
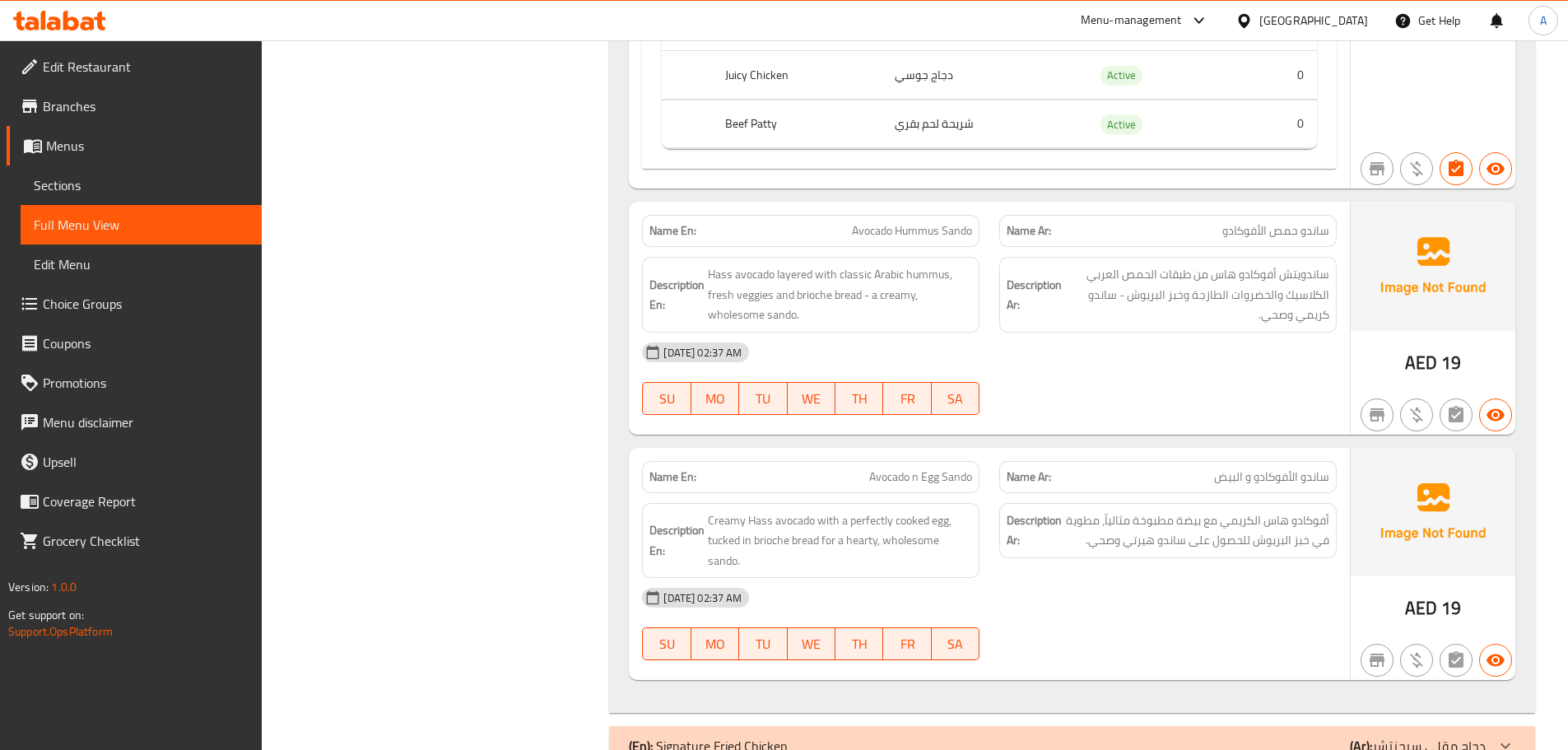
scroll to position [3120, 0]
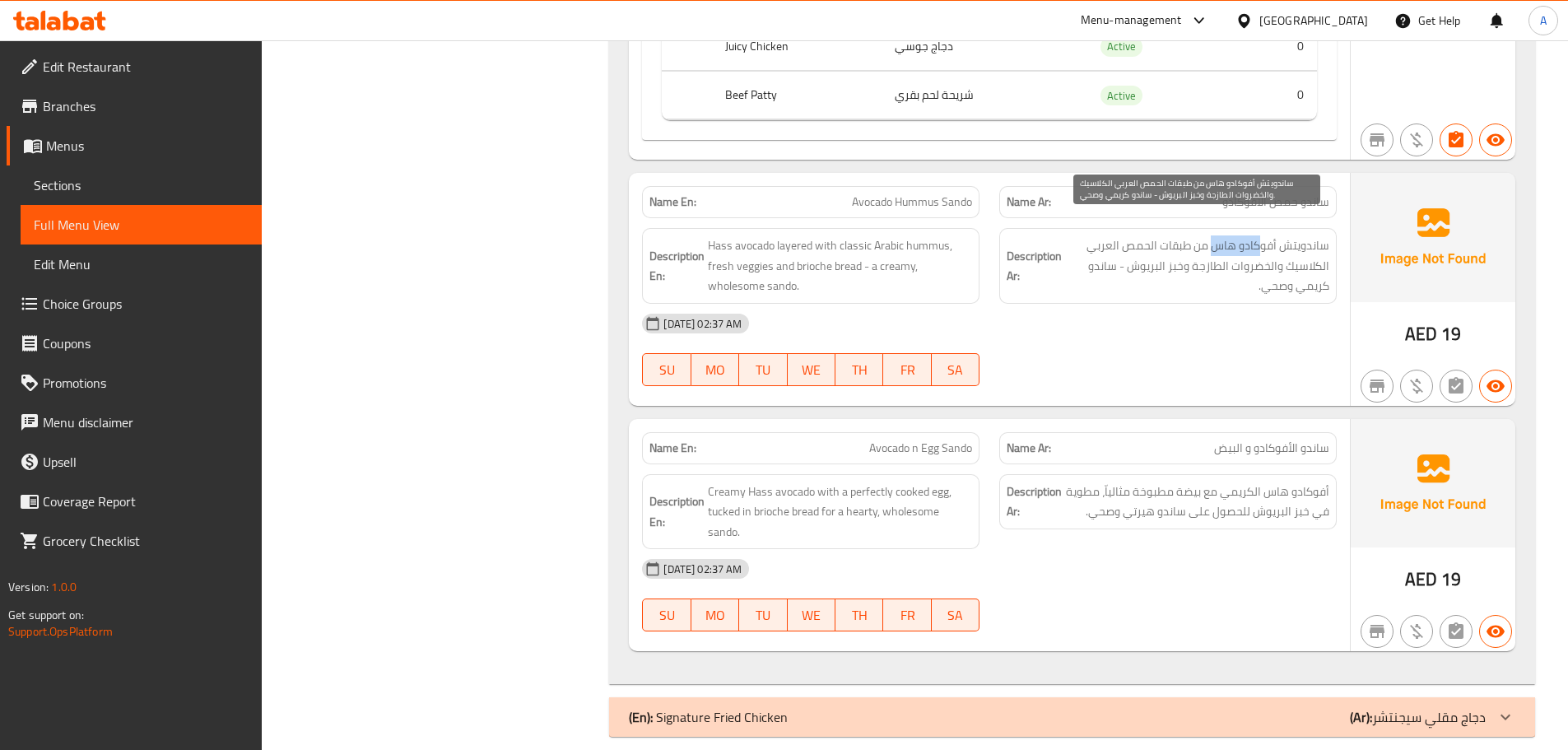
drag, startPoint x: 1260, startPoint y: 221, endPoint x: 1214, endPoint y: 221, distance: 46.0
click at [1214, 235] on span "ساندويتش أفوكادو هاس من طبقات الحمص العربي الكلاسيك والخضروات الطازجة وخبز البر…" at bounding box center [1197, 266] width 264 height 61
drag, startPoint x: 1202, startPoint y: 221, endPoint x: 1147, endPoint y: 221, distance: 55.0
click at [1147, 235] on span "ساندويتش أفوكادو هاس من طبقات الحمص العربي الكلاسيك والخضروات الطازجة وخبز البر…" at bounding box center [1197, 266] width 264 height 61
click at [1171, 248] on span "ساندويتش أفوكادو هاس من طبقات الحمص العربي الكلاسيك والخضروات الطازجة وخبز البر…" at bounding box center [1197, 266] width 264 height 61
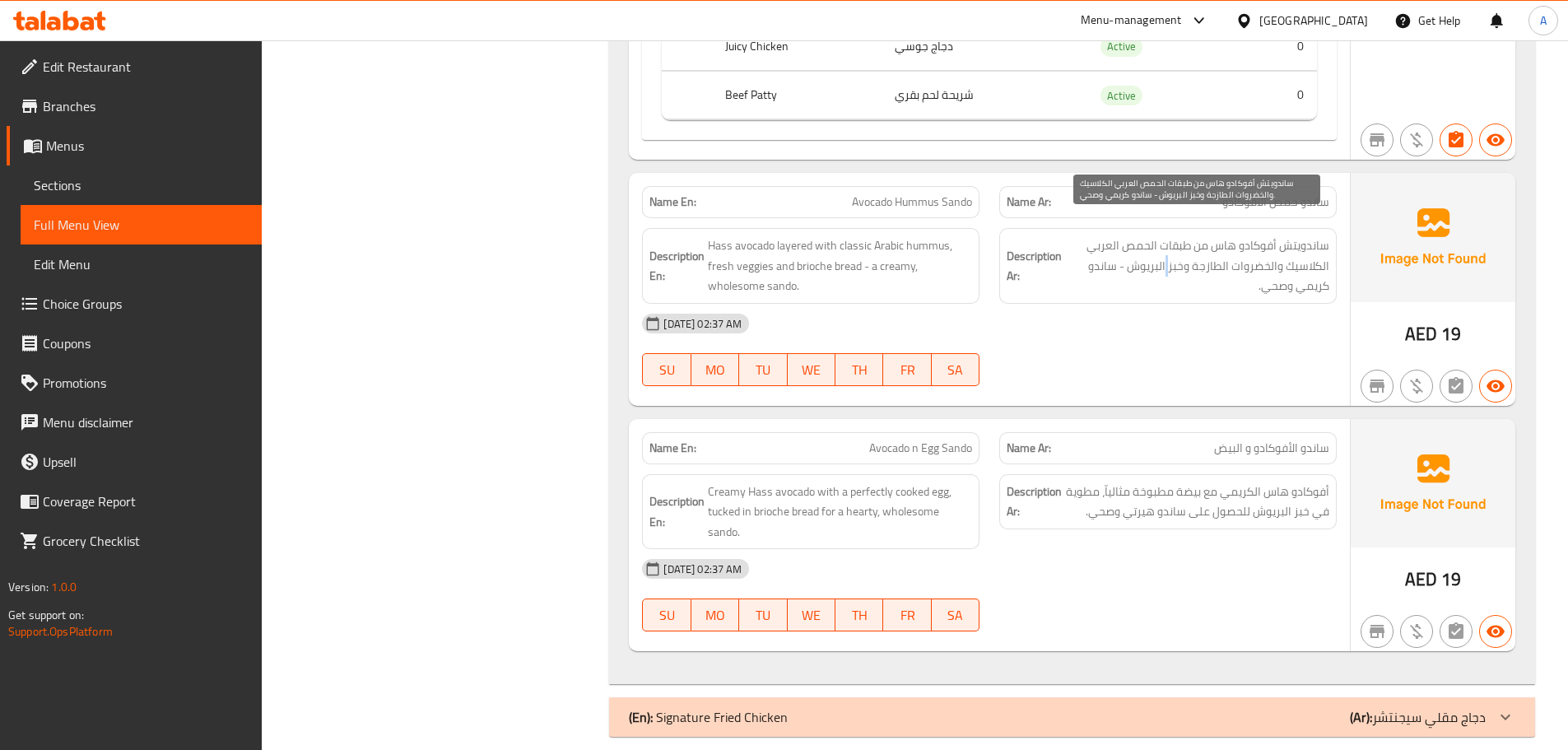
click at [1171, 248] on span "ساندويتش أفوكادو هاس من طبقات الحمص العربي الكلاسيك والخضروات الطازجة وخبز البر…" at bounding box center [1197, 266] width 264 height 61
click at [1163, 349] on div "[DATE] 02:37 AM SU MO TU WE TH FR SA" at bounding box center [989, 351] width 715 height 92
drag, startPoint x: 694, startPoint y: 408, endPoint x: 1056, endPoint y: 367, distance: 364.3
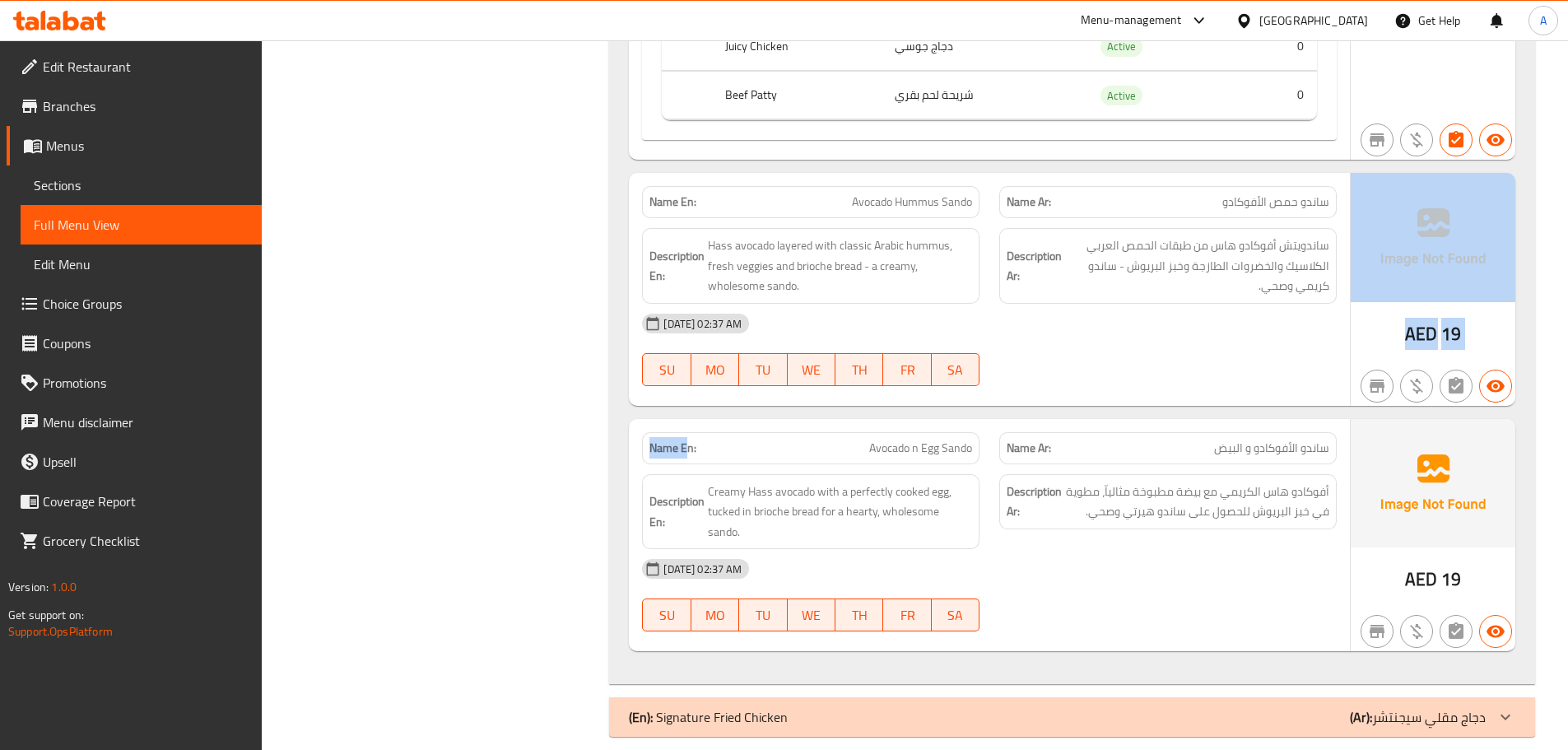
click at [1085, 344] on div "[DATE] 02:37 AM SU MO TU WE TH FR SA" at bounding box center [989, 351] width 715 height 92
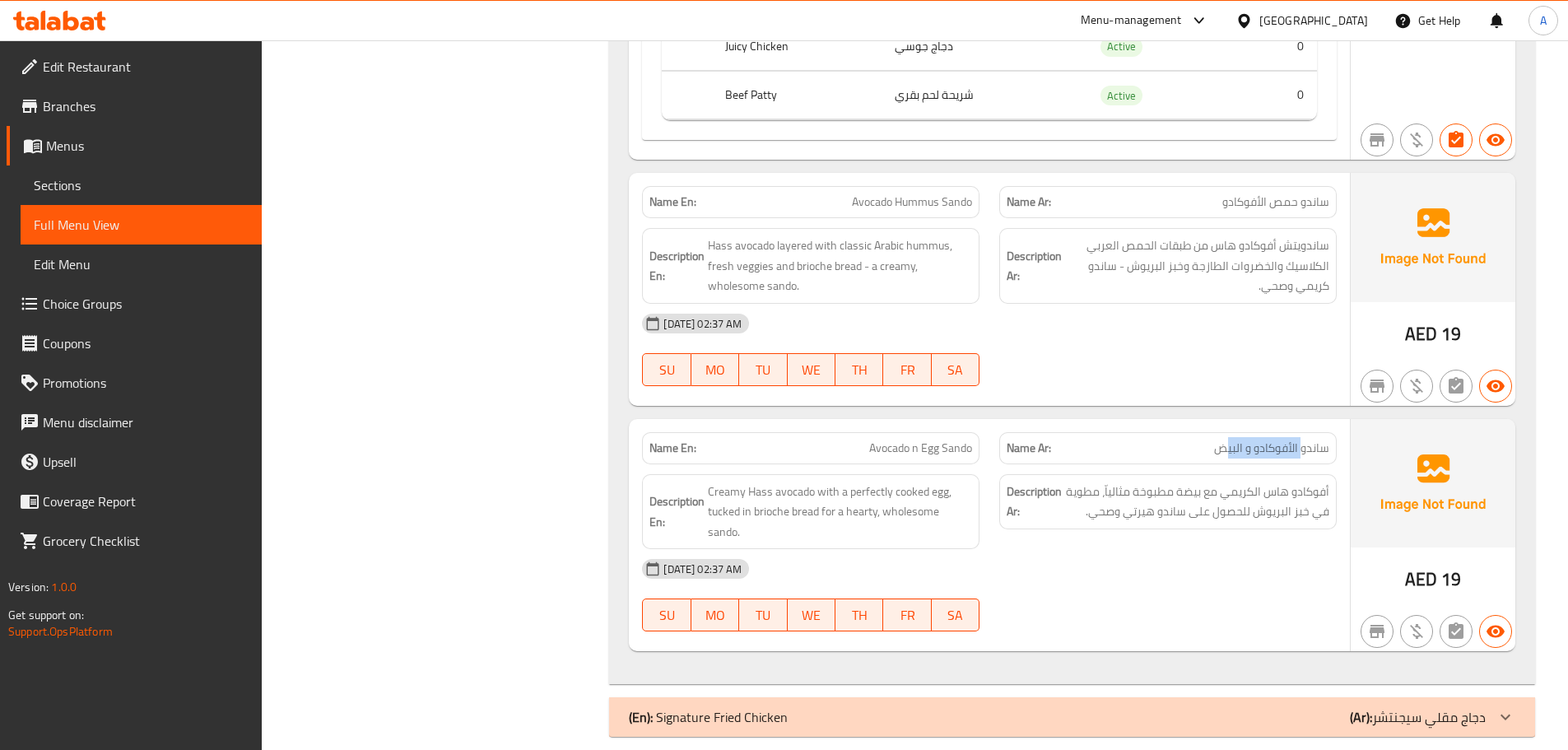
drag, startPoint x: 1303, startPoint y: 425, endPoint x: 1223, endPoint y: 414, distance: 80.8
click at [1223, 423] on div "Name Ar: ساندو الأفوكادو و البيض" at bounding box center [1168, 449] width 357 height 52
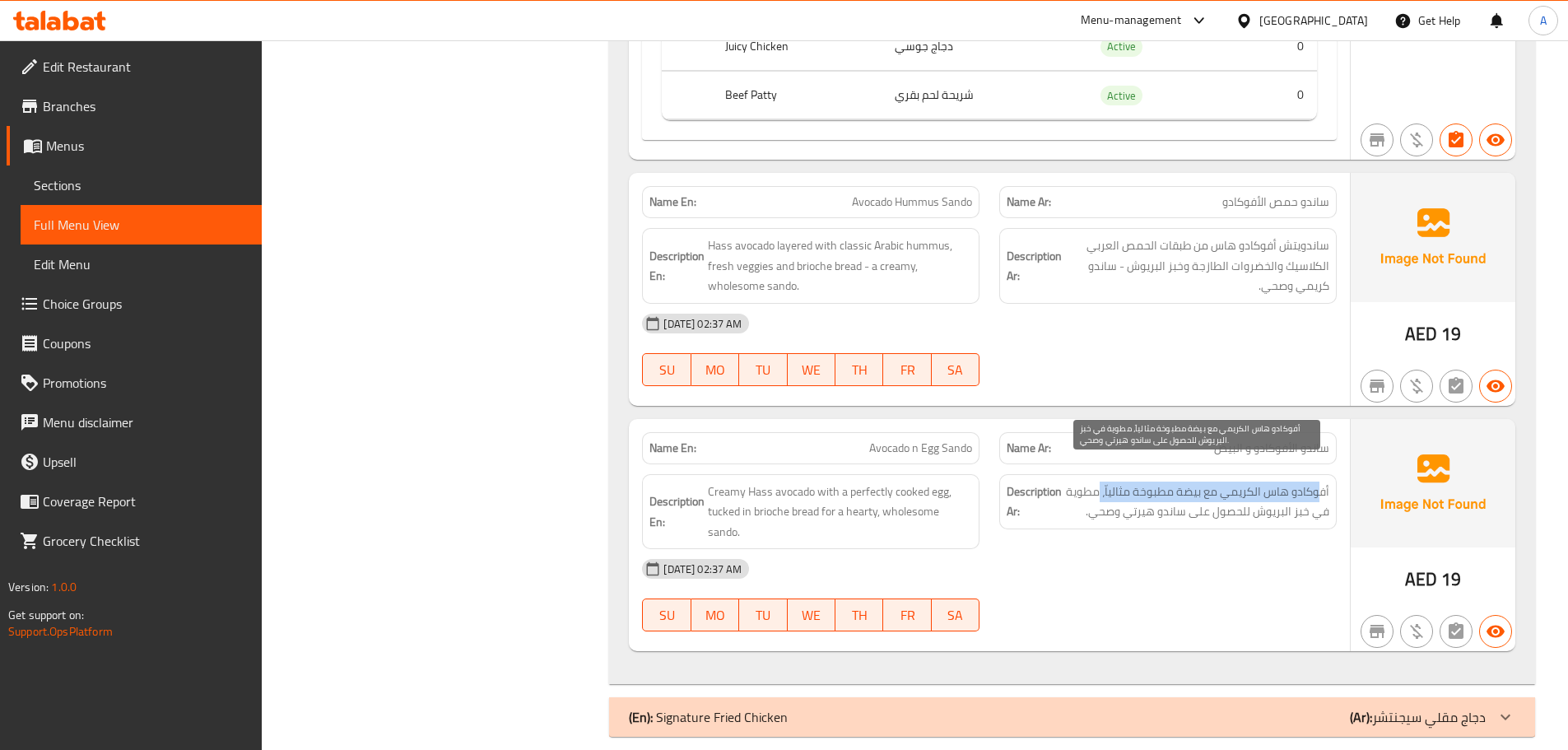
drag, startPoint x: 1319, startPoint y: 465, endPoint x: 1266, endPoint y: 492, distance: 59.5
click at [1104, 482] on span "أفوكادو هاس الكريمي مع بيضة مطبوخة مثالياّ، مطوية في خبز البريوش للحصول على سان…" at bounding box center [1197, 502] width 264 height 40
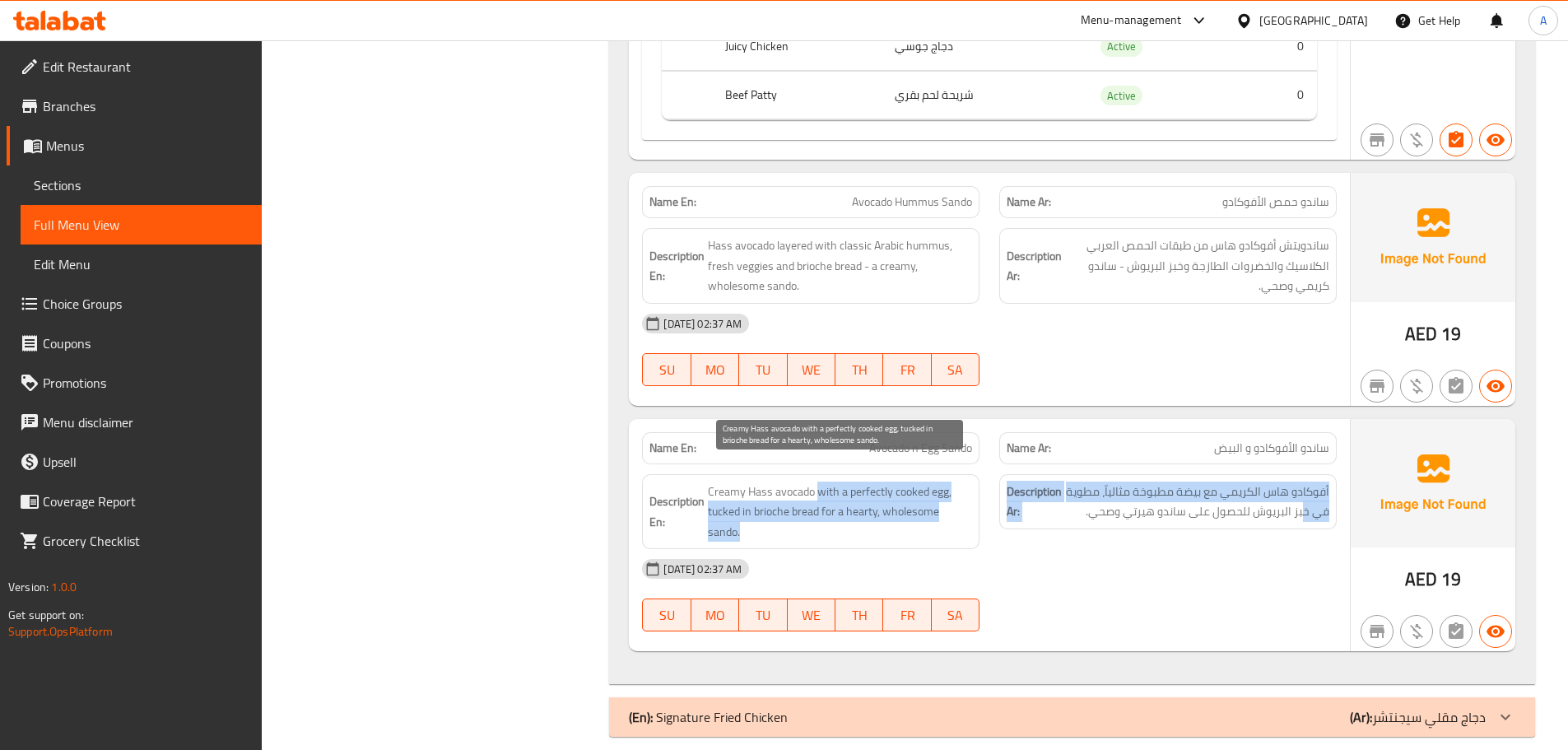
drag, startPoint x: 1307, startPoint y: 494, endPoint x: 832, endPoint y: 470, distance: 475.6
click at [818, 465] on div "Description En: Creamy Hass avocado with a perfectly cooked egg, tucked in brio…" at bounding box center [989, 513] width 715 height 96
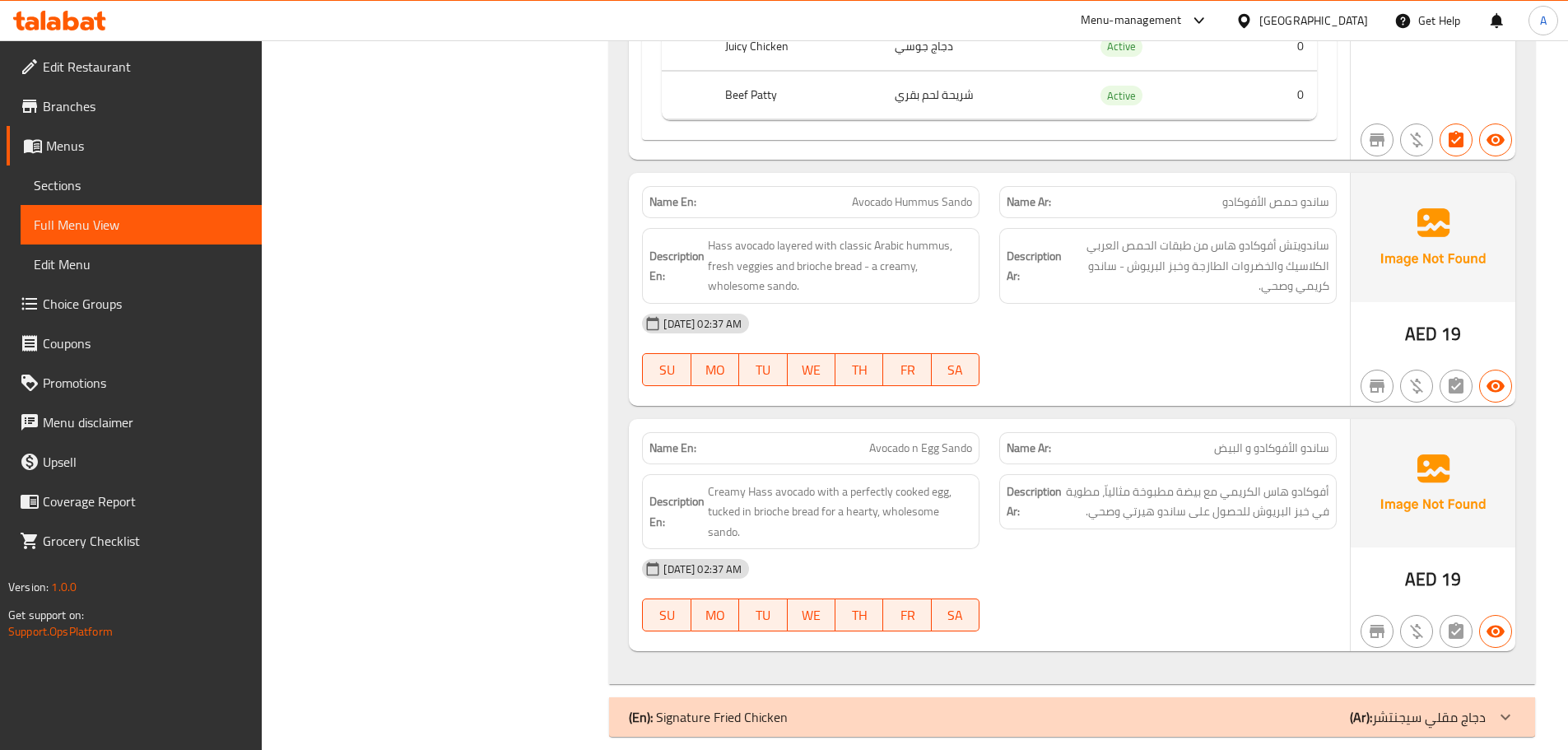
click at [1168, 377] on div at bounding box center [1168, 386] width 357 height 20
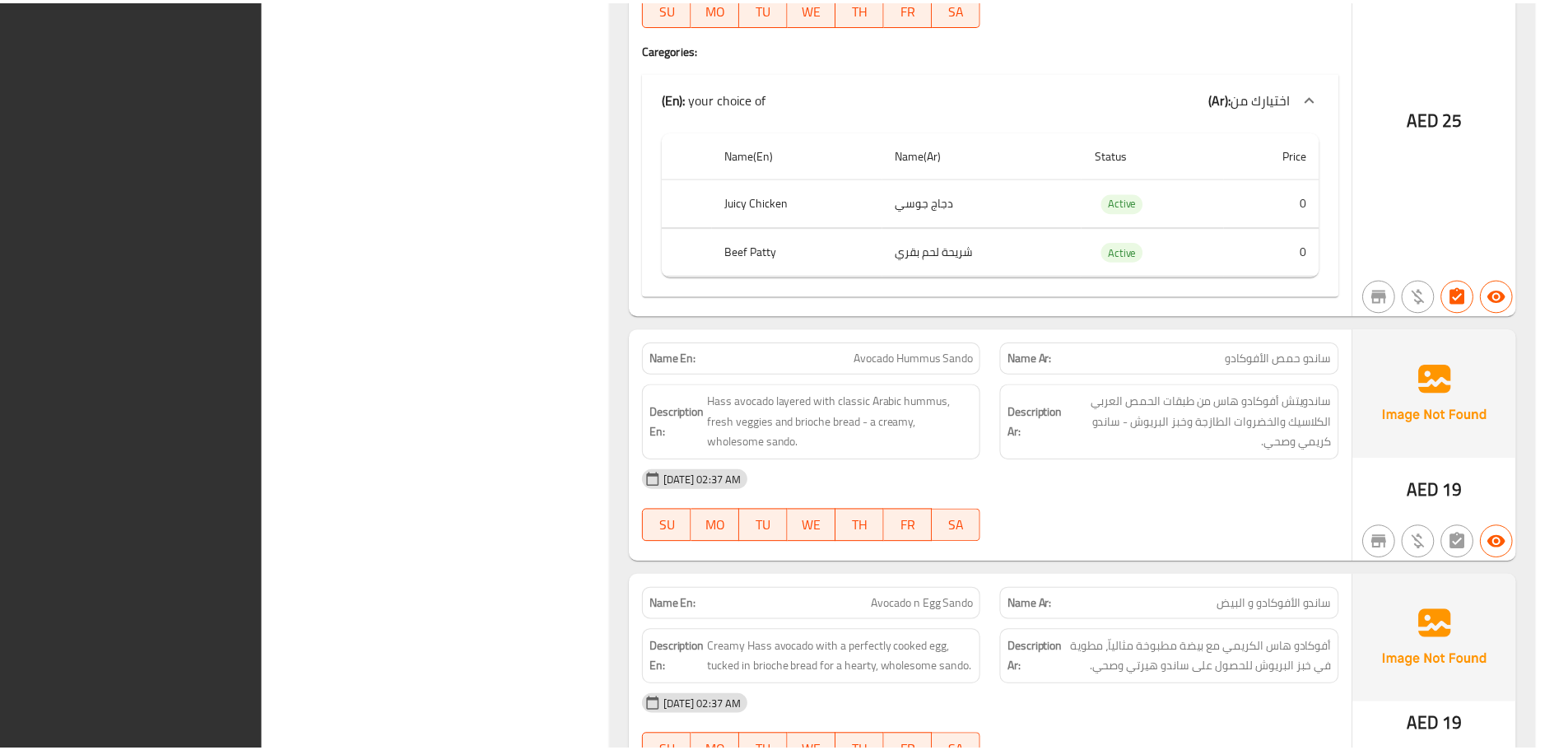
scroll to position [3079, 0]
